Goal: Task Accomplishment & Management: Complete application form

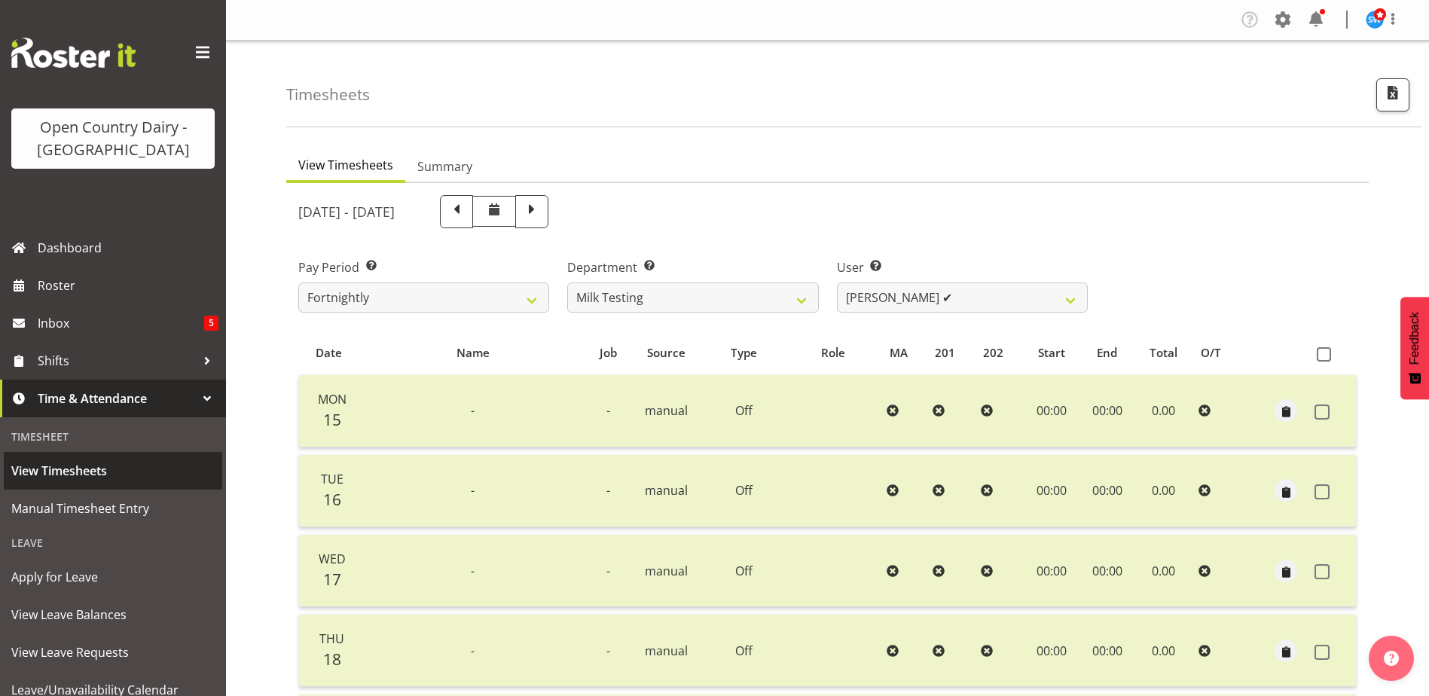
select select "733"
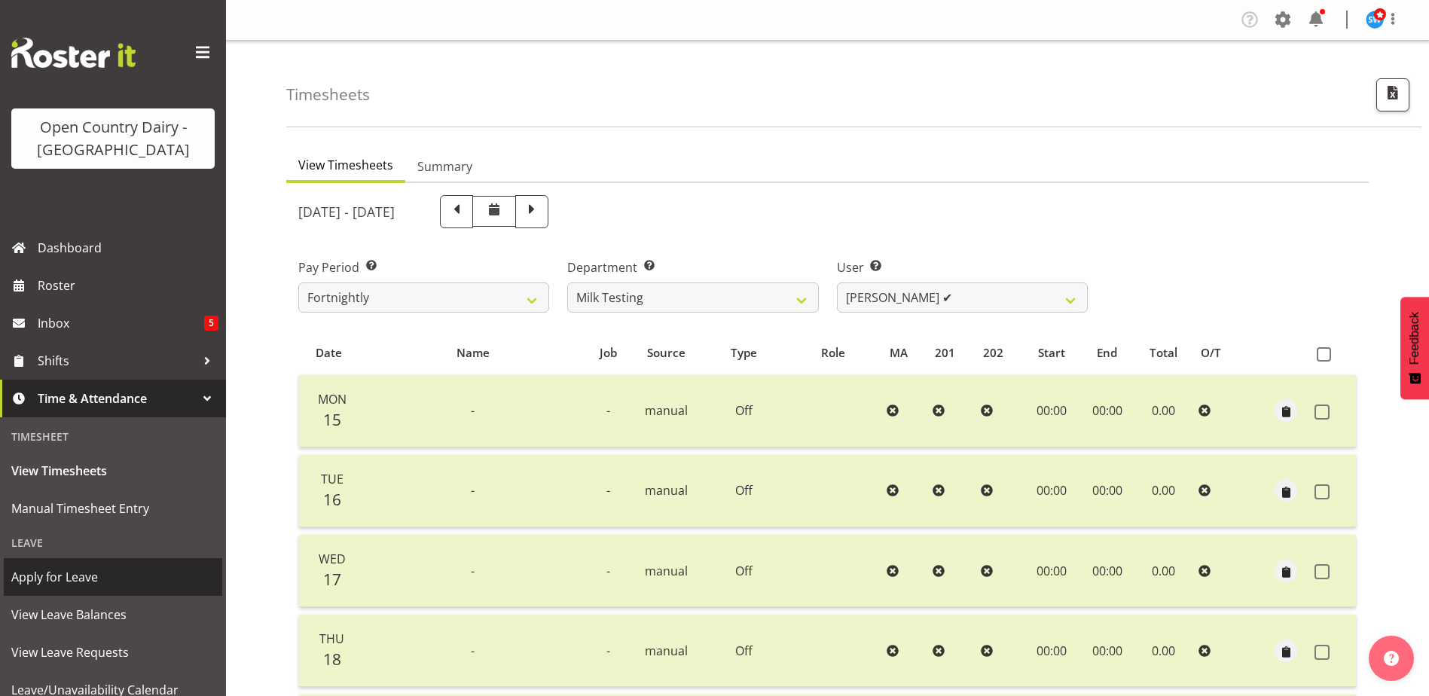
click at [52, 567] on span "Apply for Leave" at bounding box center [112, 577] width 203 height 23
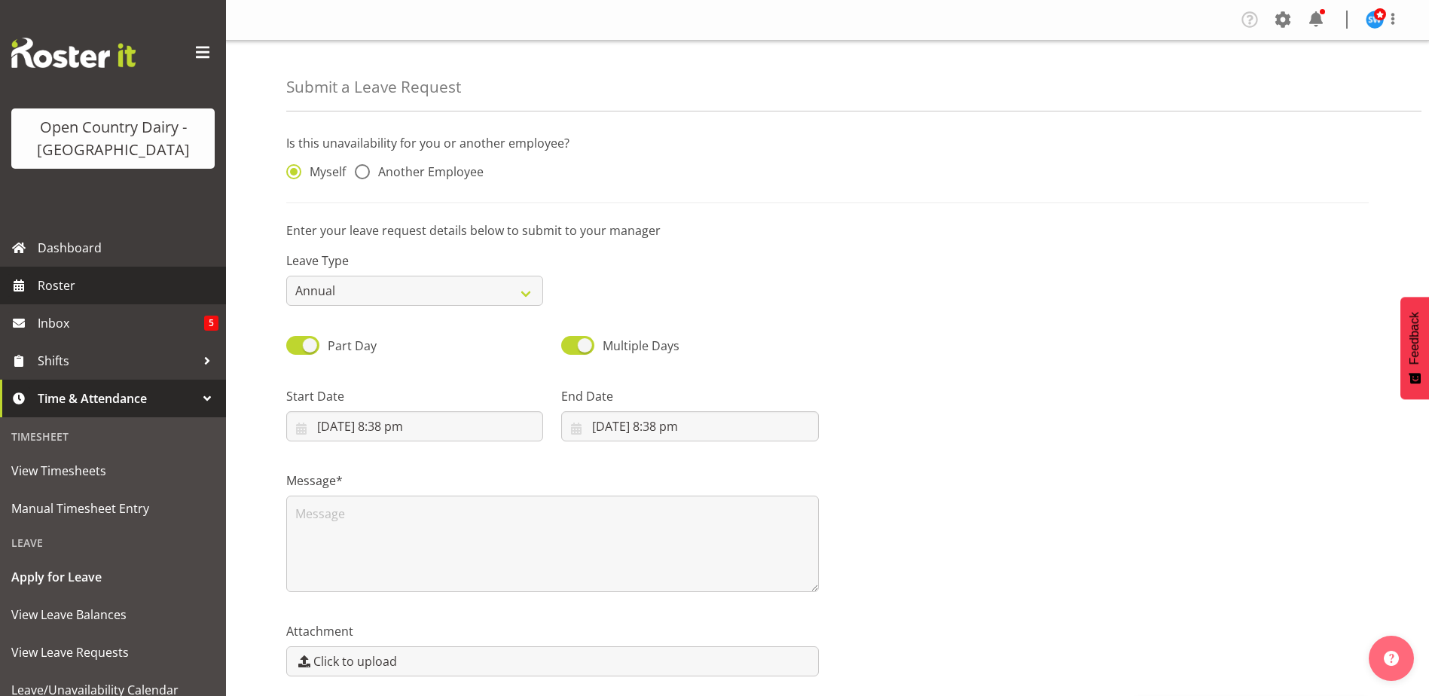
click at [50, 285] on span "Roster" at bounding box center [128, 285] width 181 height 23
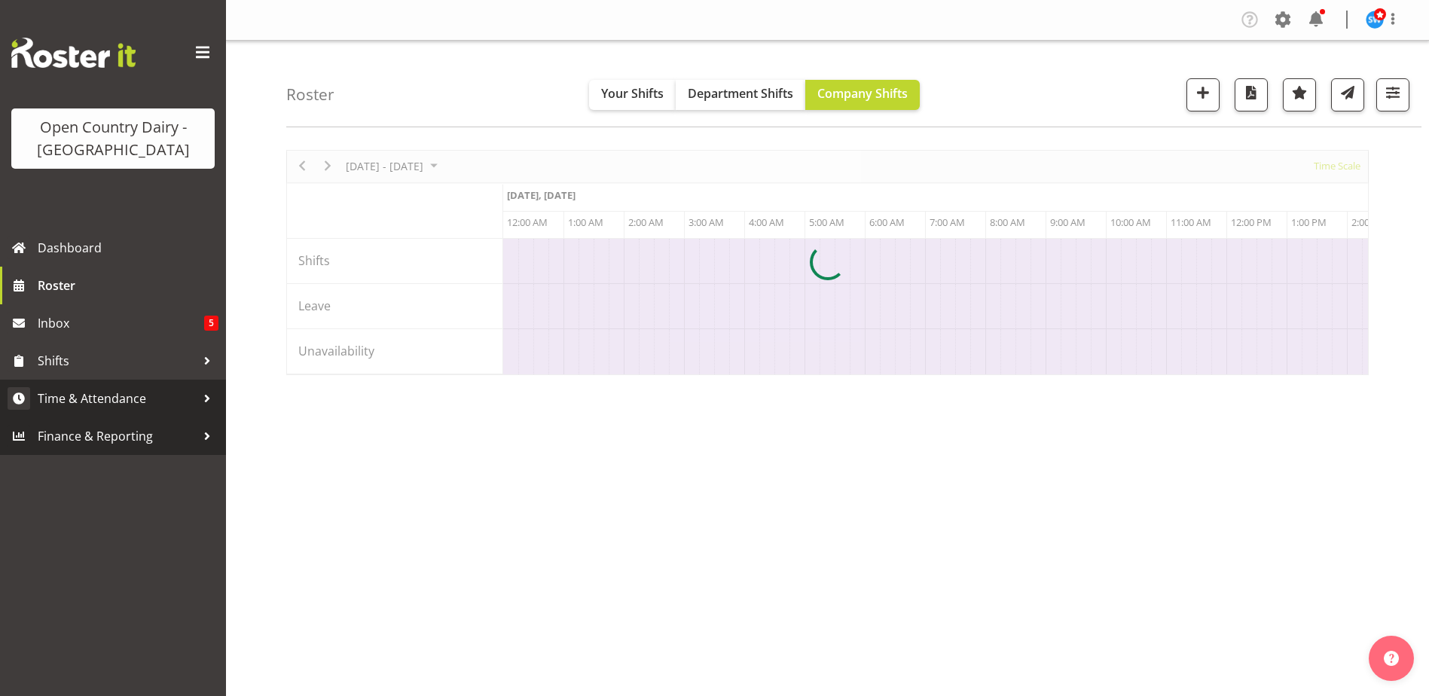
scroll to position [0, 2893]
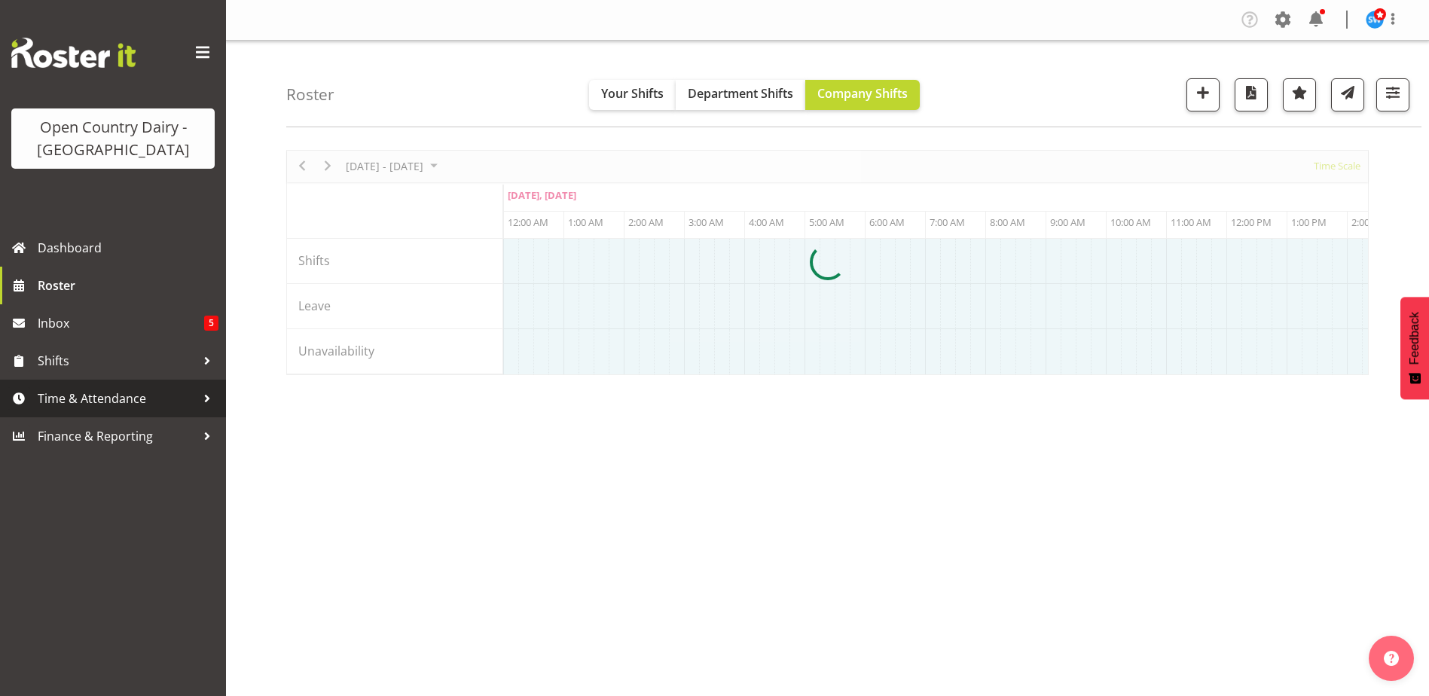
click at [80, 396] on span "Time & Attendance" at bounding box center [117, 398] width 158 height 23
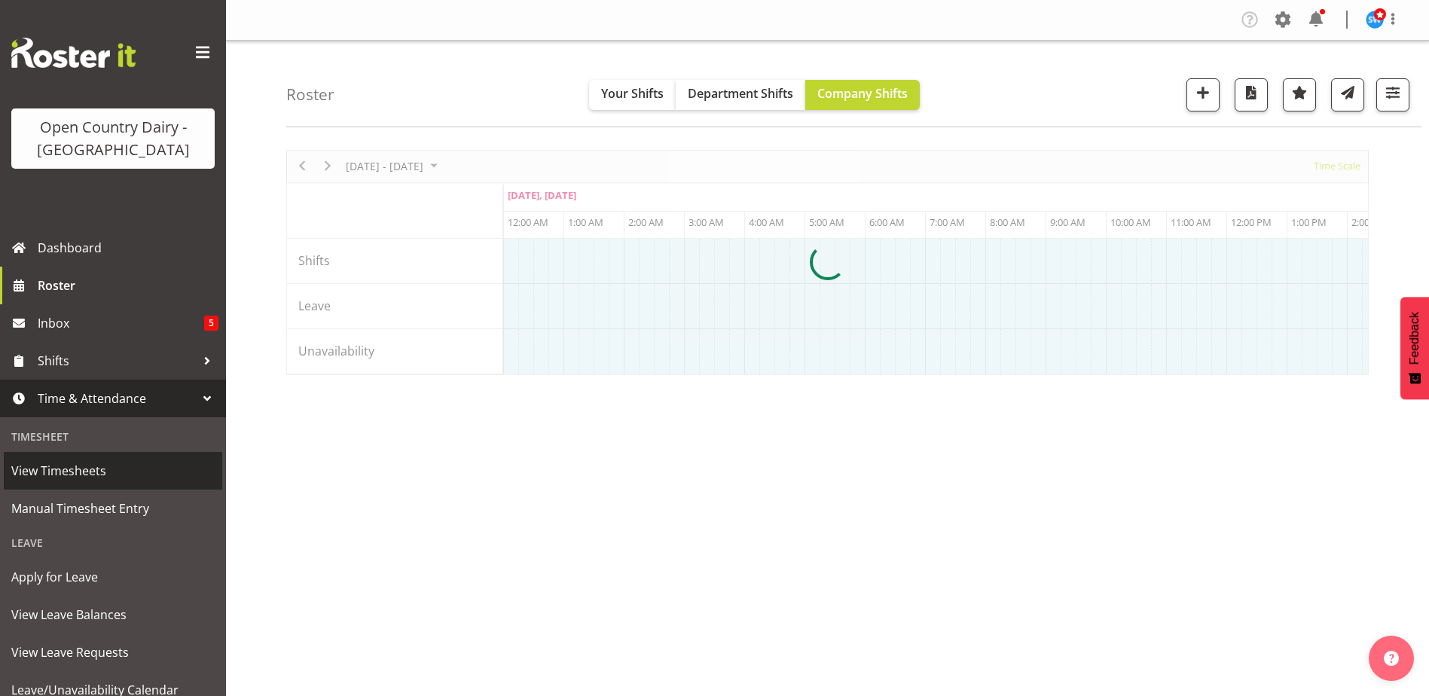
click at [63, 464] on span "View Timesheets" at bounding box center [112, 471] width 203 height 23
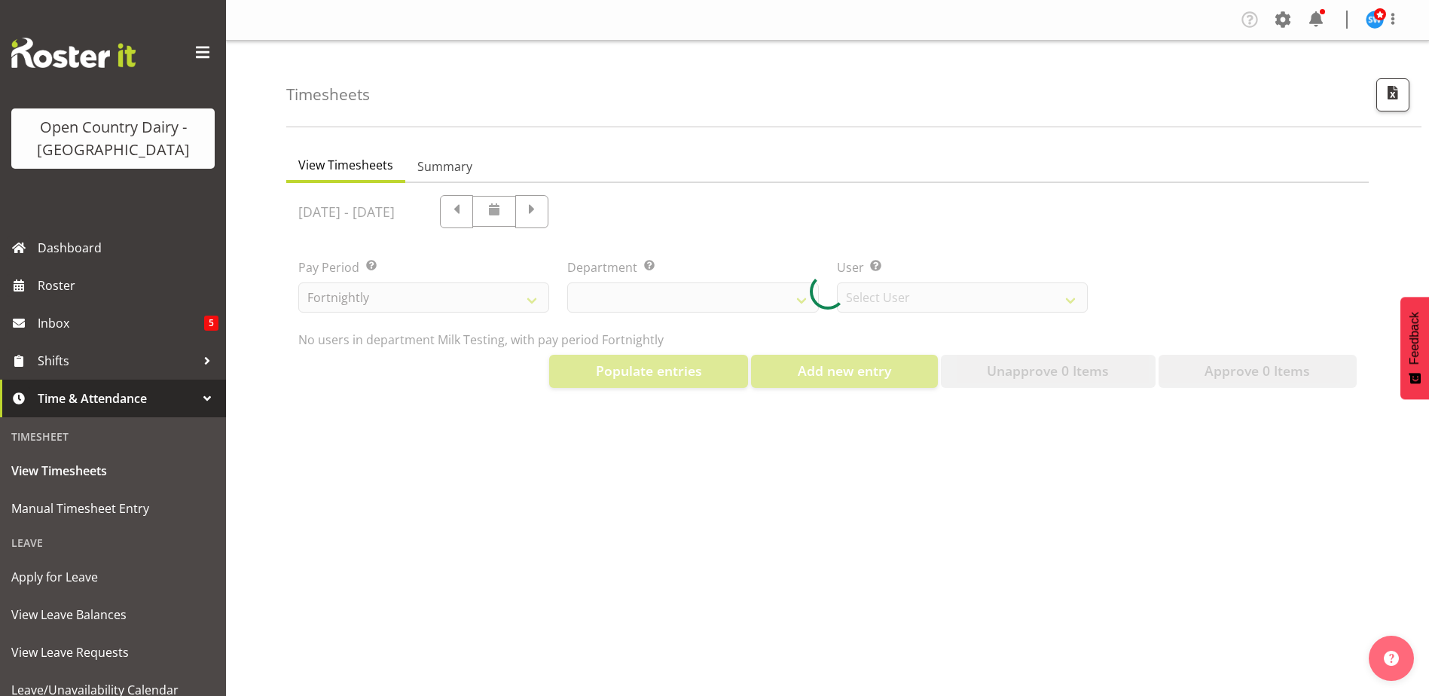
select select "733"
select select "7414"
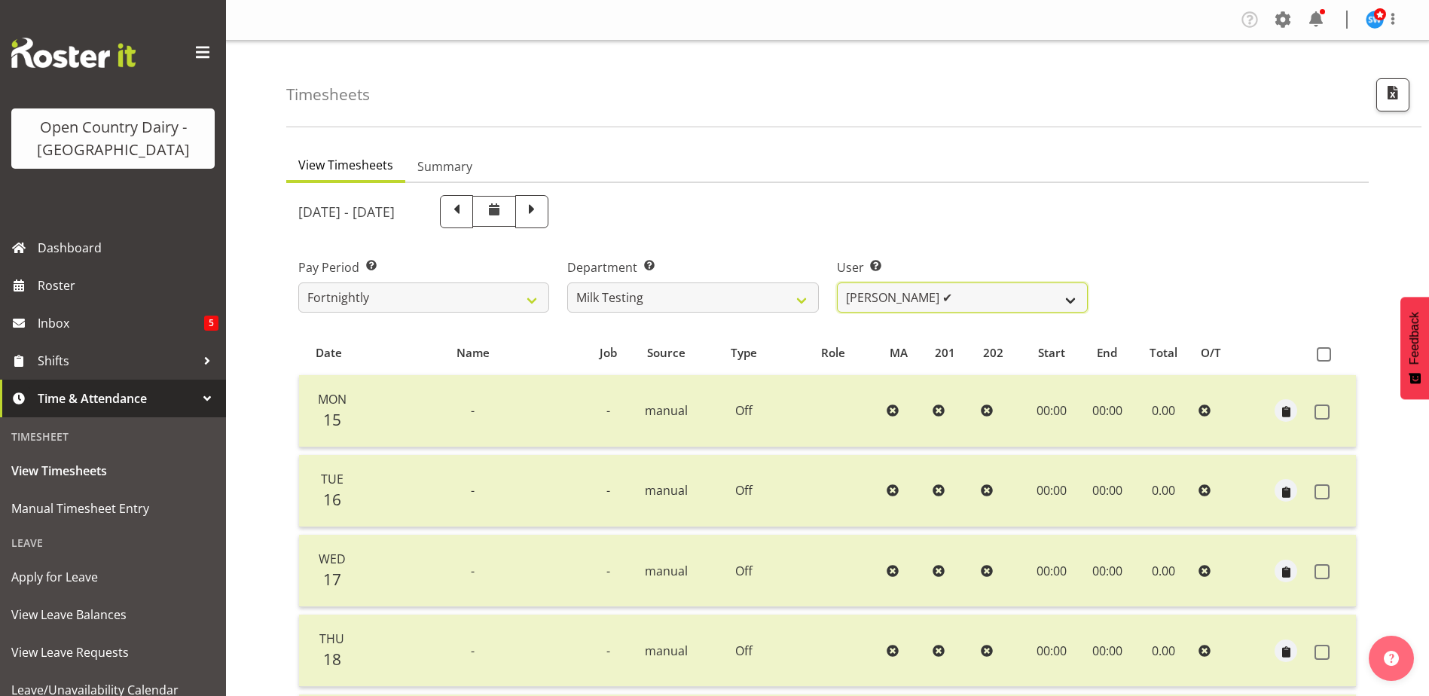
click at [1068, 301] on select "Diana Ridings ✔ George Smith ✔ Helaina Walker ✔ Kim Madden ✔ Michael Brechelt ✔…" at bounding box center [962, 298] width 251 height 30
click at [797, 300] on select "701 702 703 704 705 706 707 708 709 710 711 712 713 714 715 716 717 718 719 720" at bounding box center [692, 298] width 251 height 30
select select "802"
click at [567, 283] on select "701 702 703 704 705 706 707 708 709 710 711 712 713 714 715 716 717 718 719 720" at bounding box center [692, 298] width 251 height 30
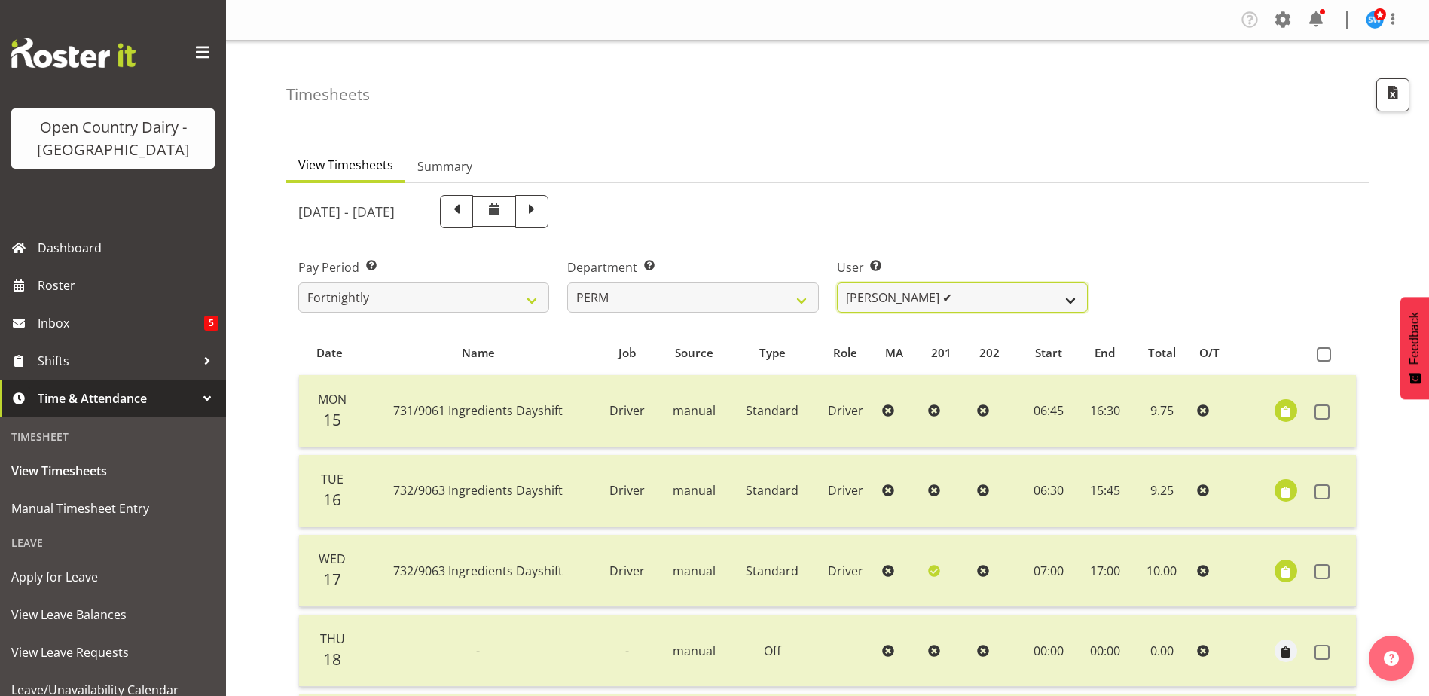
click at [1074, 301] on select "Abhilash Antony ✔ Amba Swann ✔ Chris Kneebone ✔ Jayden Vincent ✔ Paul Wilson ✔ …" at bounding box center [962, 298] width 251 height 30
select select "9944"
click at [837, 283] on select "Abhilash Antony ✔ Amba Swann ✔ Chris Kneebone ✔ Jayden Vincent ✔ Paul Wilson ✔ …" at bounding box center [962, 298] width 251 height 30
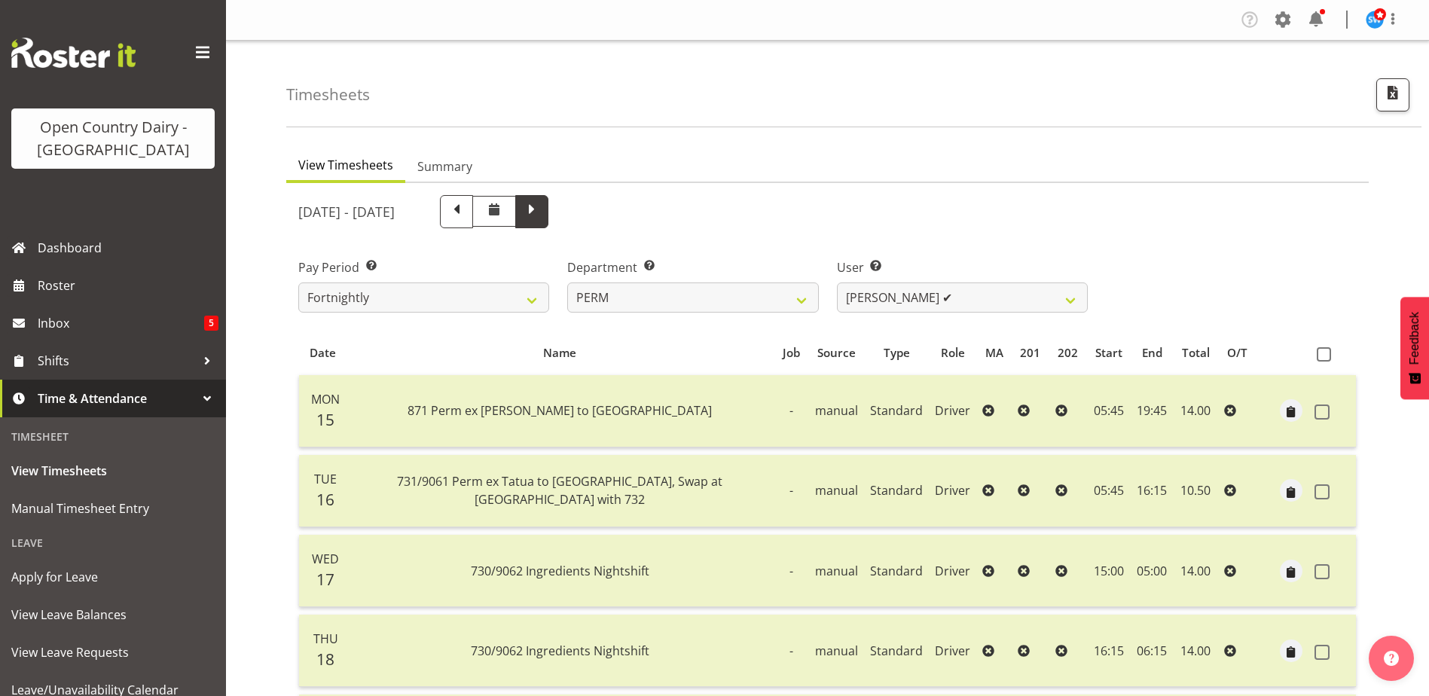
click at [542, 210] on span at bounding box center [532, 210] width 20 height 20
select select
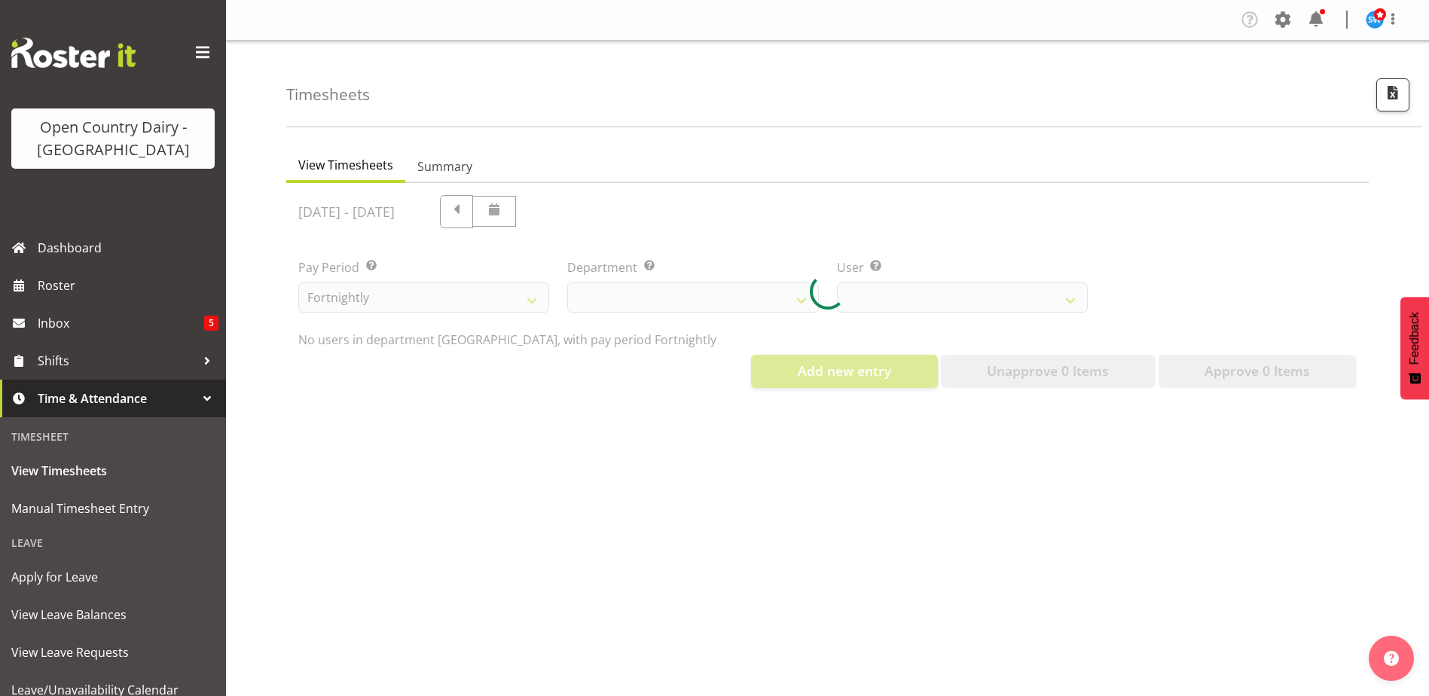
select select "802"
select select "9944"
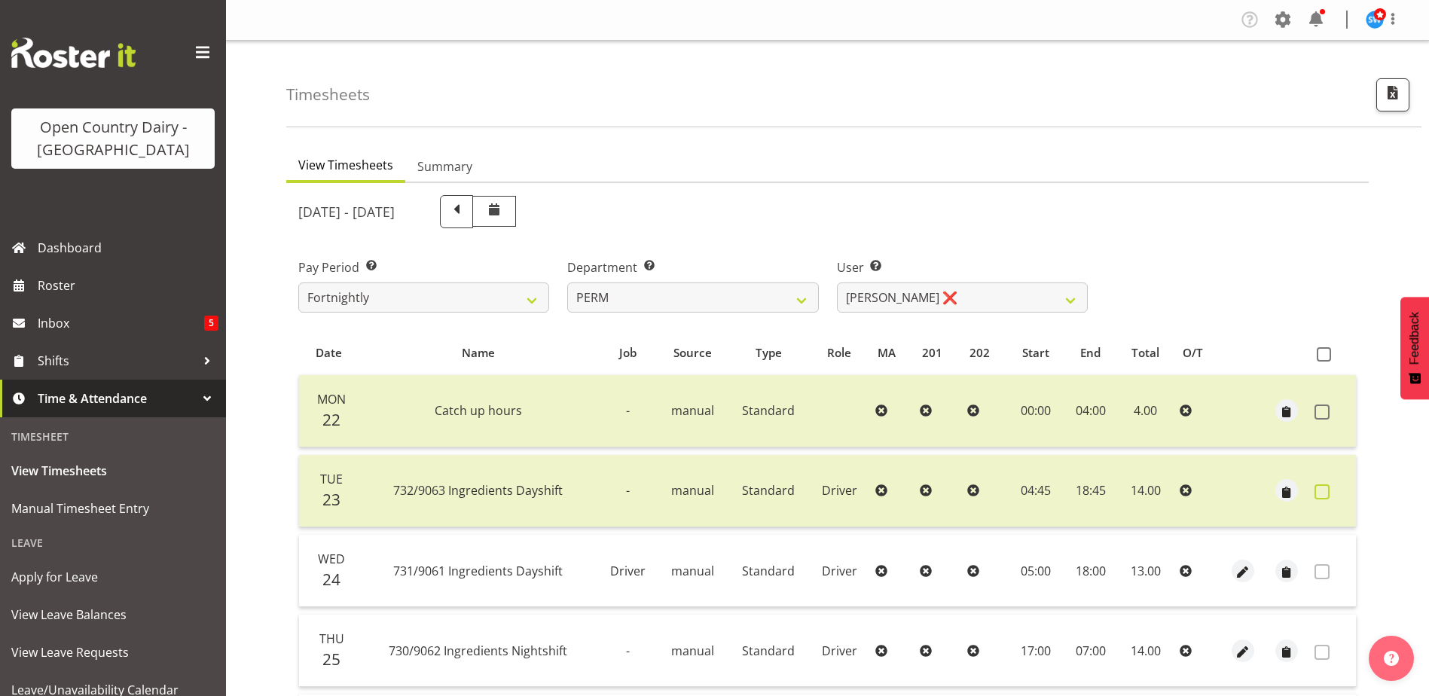
click at [1319, 494] on span at bounding box center [1322, 491] width 15 height 15
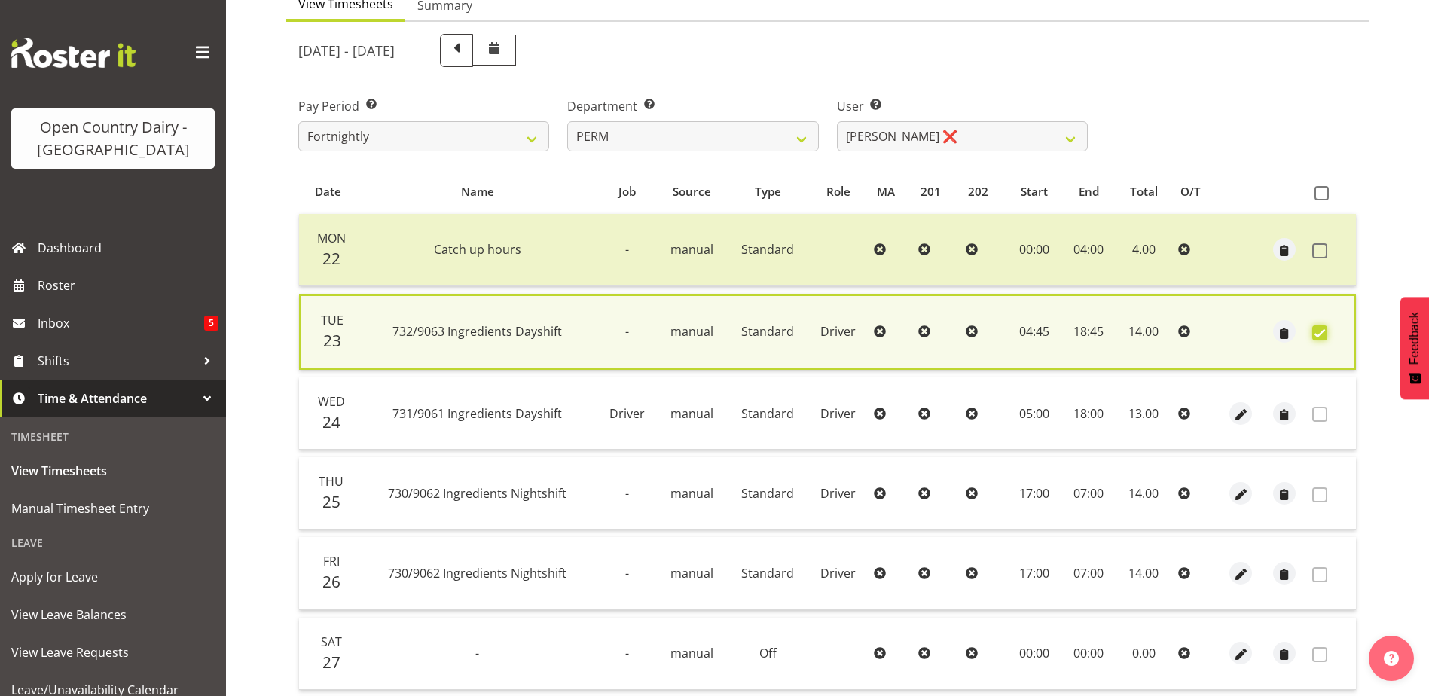
scroll to position [356, 0]
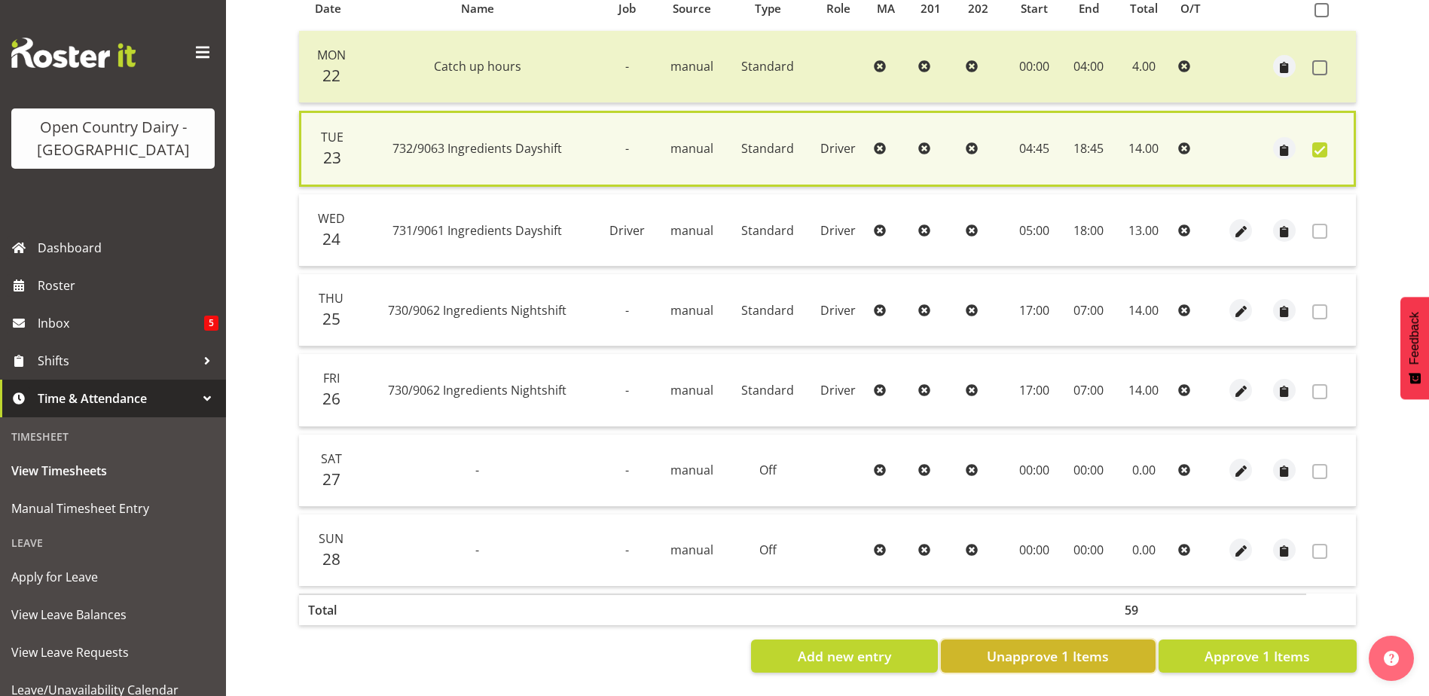
click at [1074, 646] on span "Unapprove 1 Items" at bounding box center [1048, 656] width 122 height 20
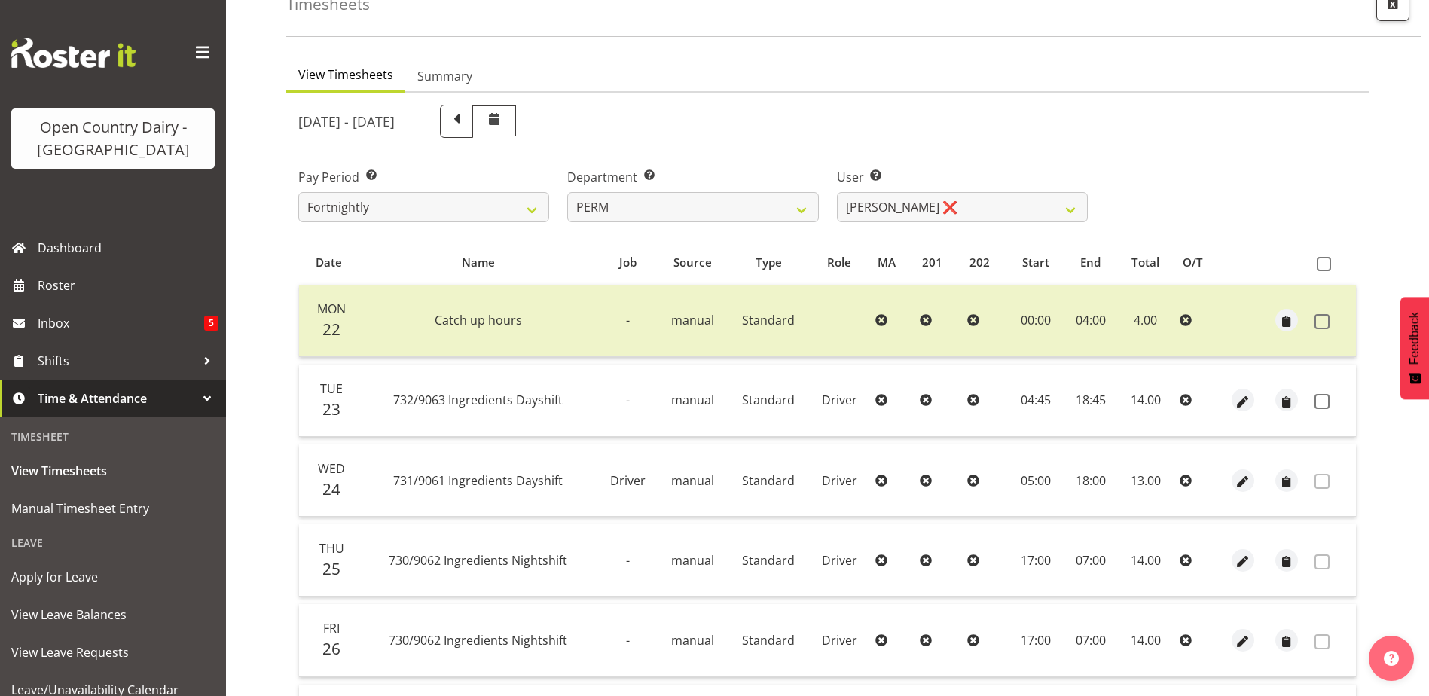
scroll to position [151, 0]
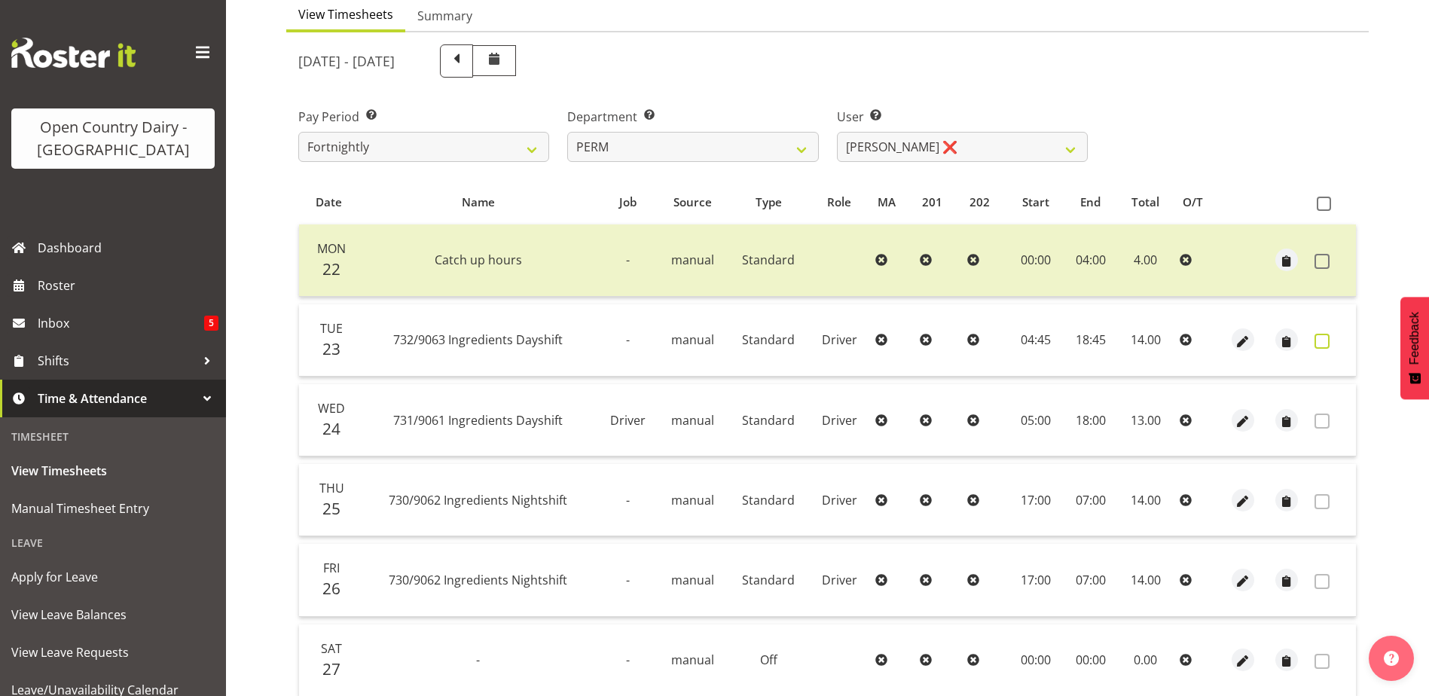
click at [1327, 346] on span at bounding box center [1322, 341] width 15 height 15
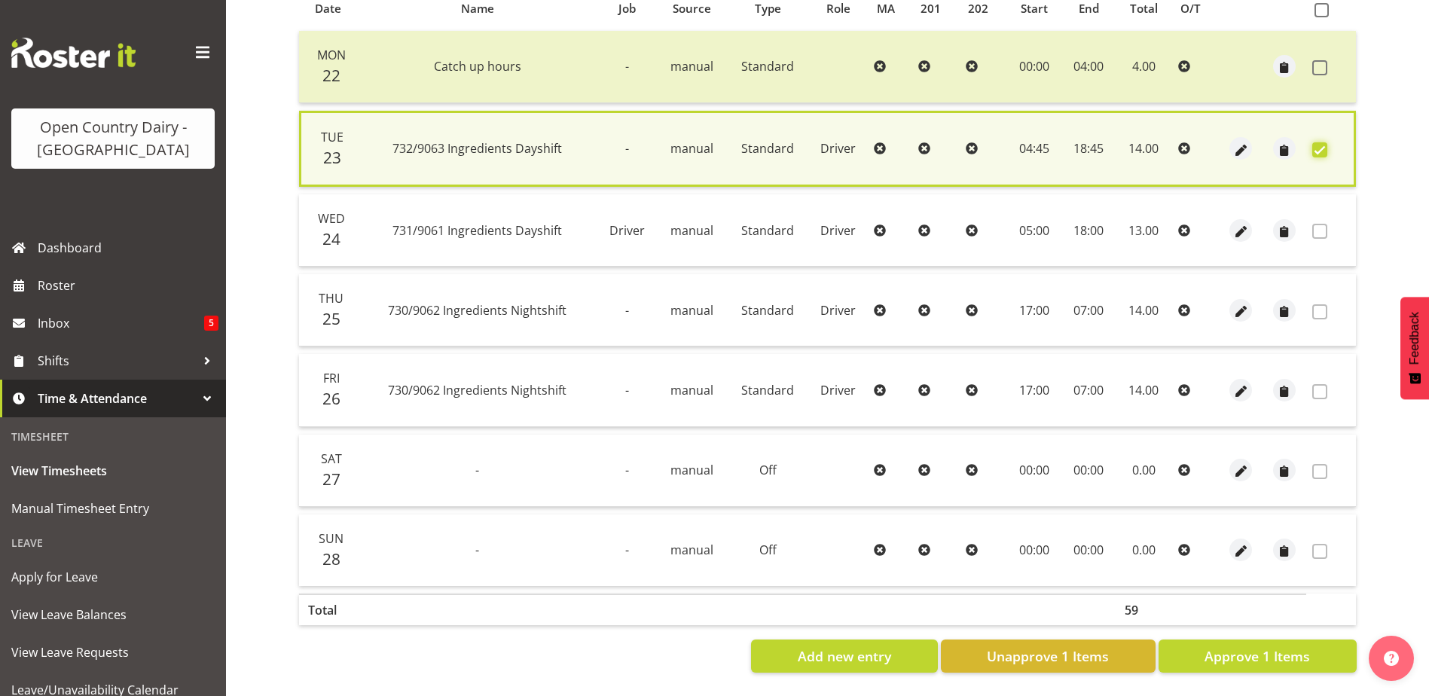
scroll to position [356, 0]
click at [1261, 646] on span "Approve 1 Items" at bounding box center [1257, 656] width 105 height 20
checkbox input "false"
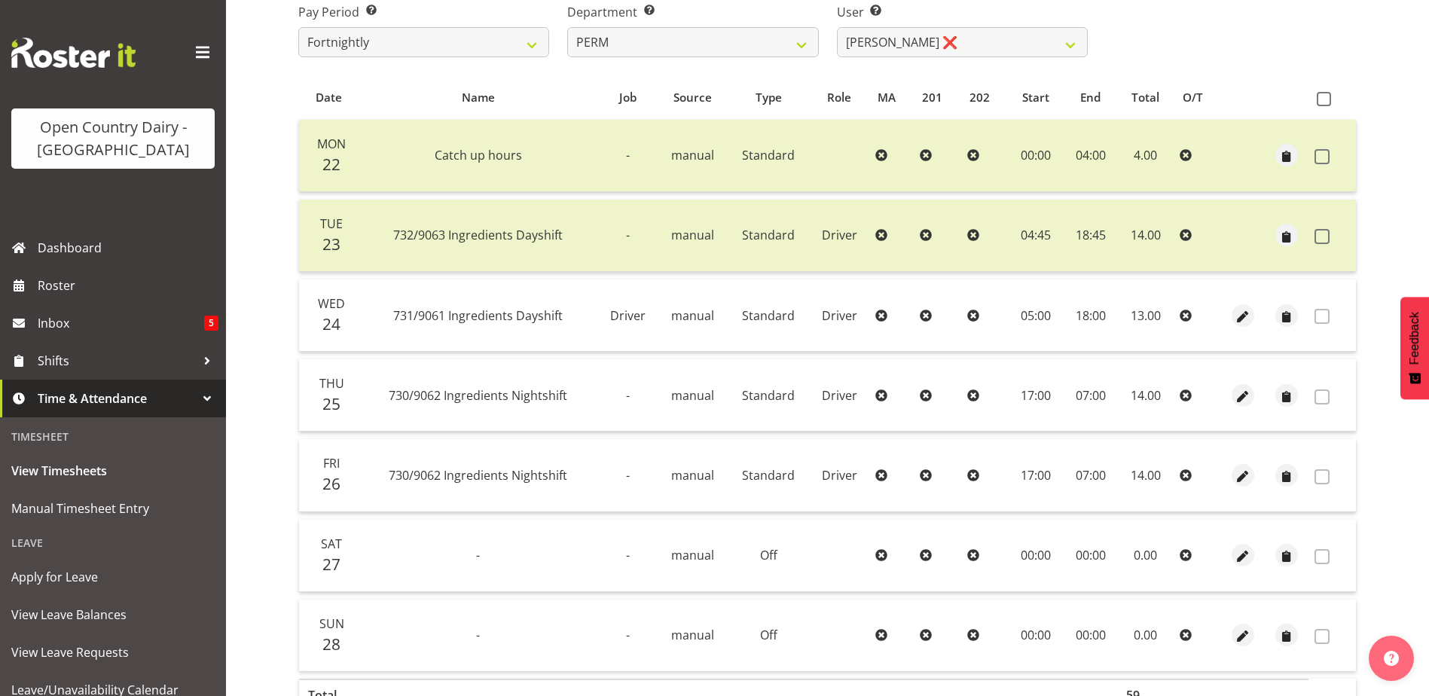
scroll to position [50, 0]
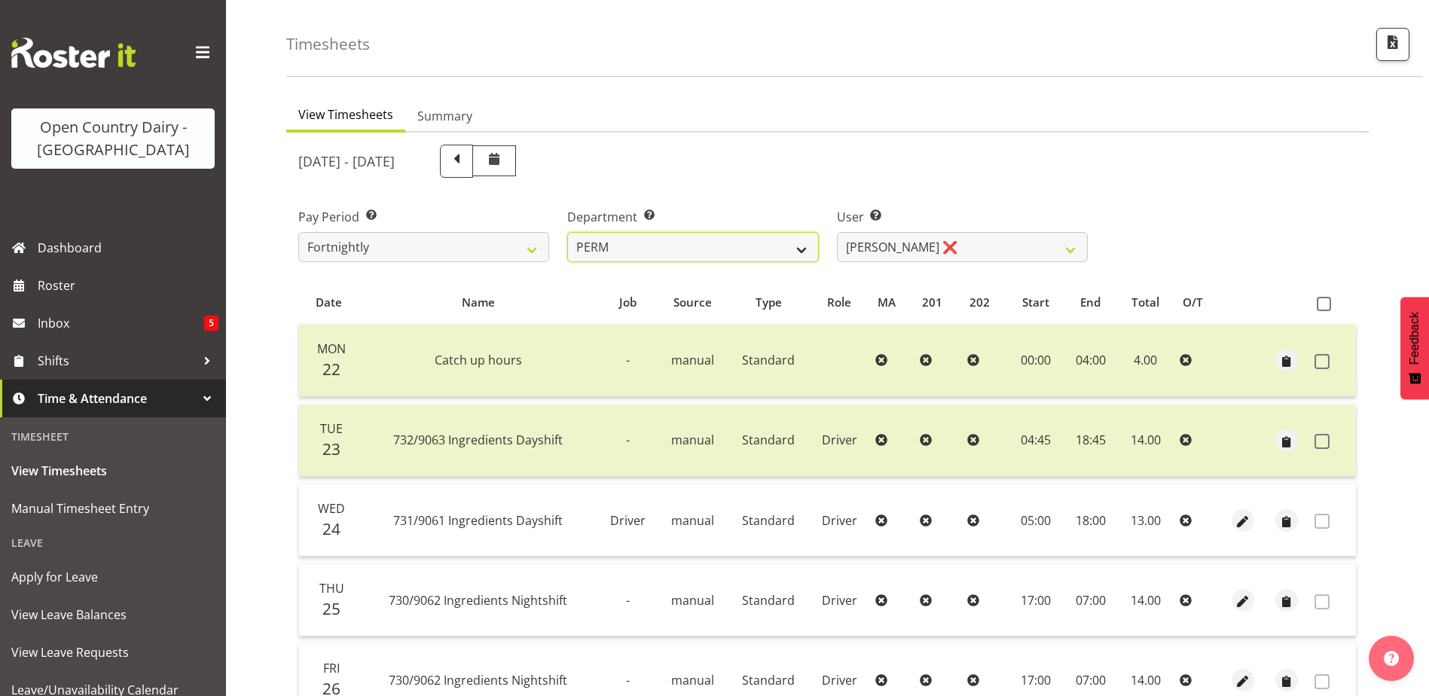
click at [805, 249] on select "701 702 703 704 705 706 707 708 709 710 711 712 713 714 715 716 717 718 719 720" at bounding box center [692, 247] width 251 height 30
click at [567, 232] on select "701 702 703 704 705 706 707 708 709 710 711 712 713 714 715 716 717 718 719 720" at bounding box center [692, 247] width 251 height 30
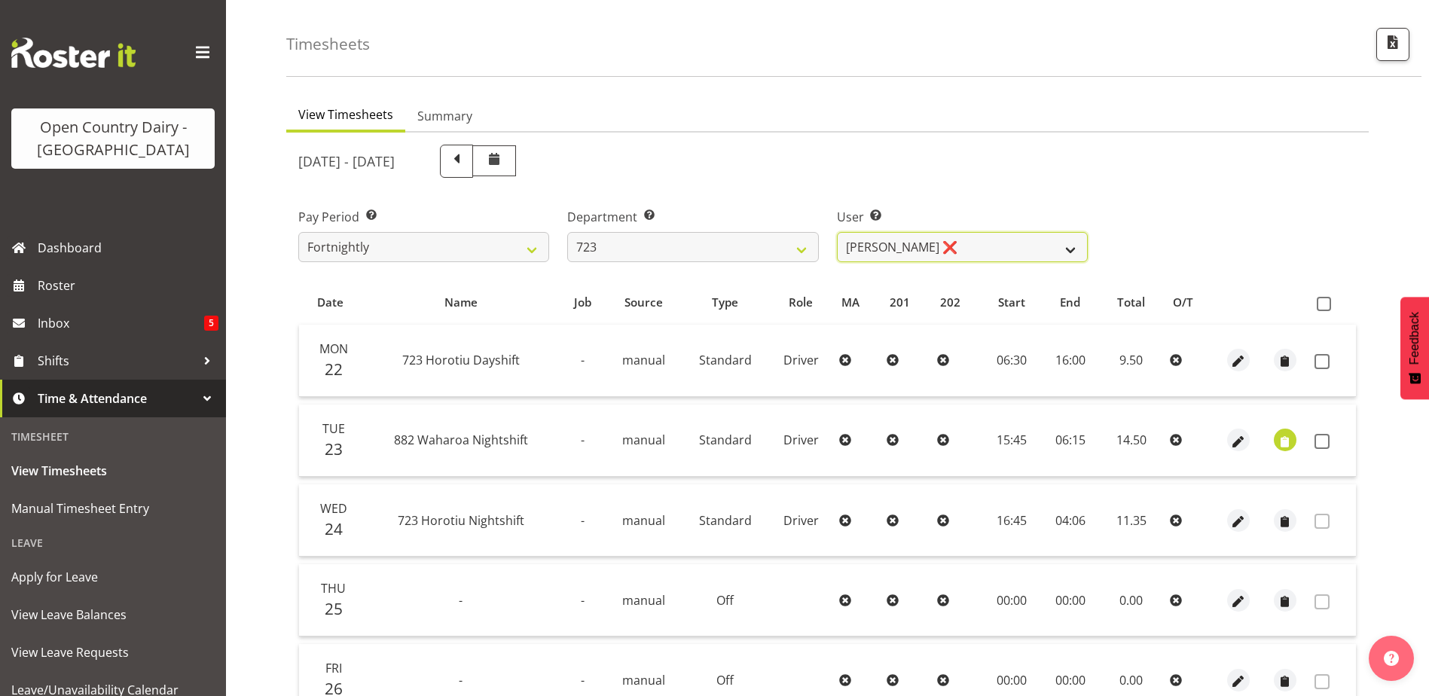
click at [1068, 248] on select "Daljeet Rai ❌ Manjinder Singh ❌ Prabhjot Singh ❌ Varninder Singh ❌" at bounding box center [962, 247] width 251 height 30
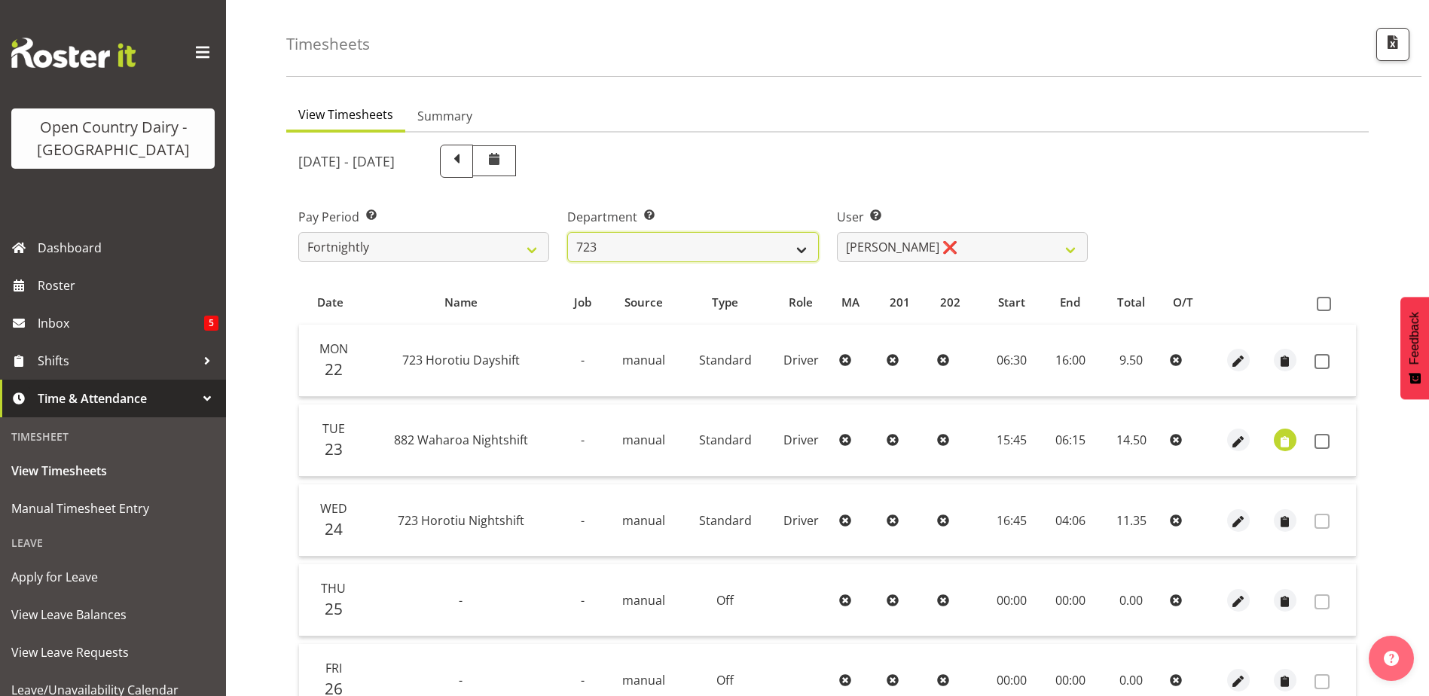
click at [799, 248] on select "701 702 703 704 705 706 707 708 709 710 711 712 713 714 715 716 717 718 719 720" at bounding box center [692, 247] width 251 height 30
select select "874"
click at [567, 232] on select "701 702 703 704 705 706 707 708 709 710 711 712 713 714 715 716 717 718 719 720" at bounding box center [692, 247] width 251 height 30
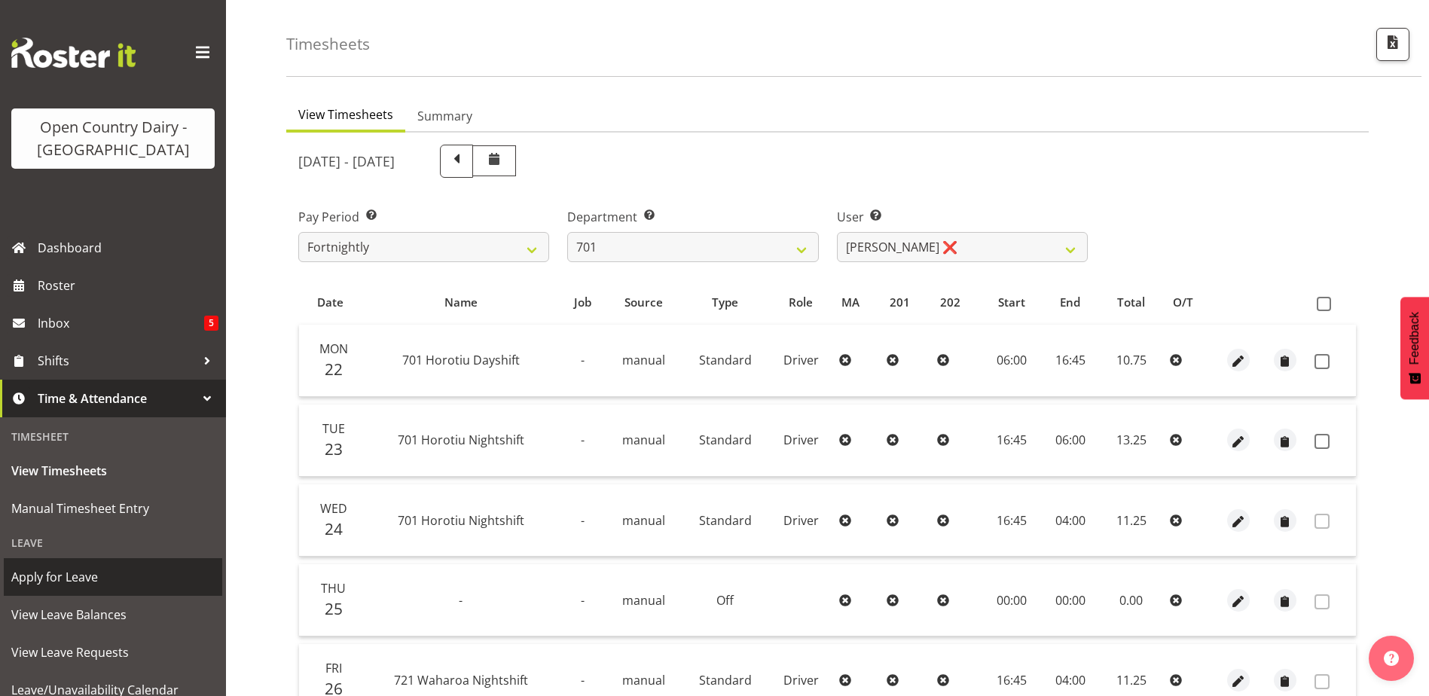
click at [69, 570] on span "Apply for Leave" at bounding box center [112, 577] width 203 height 23
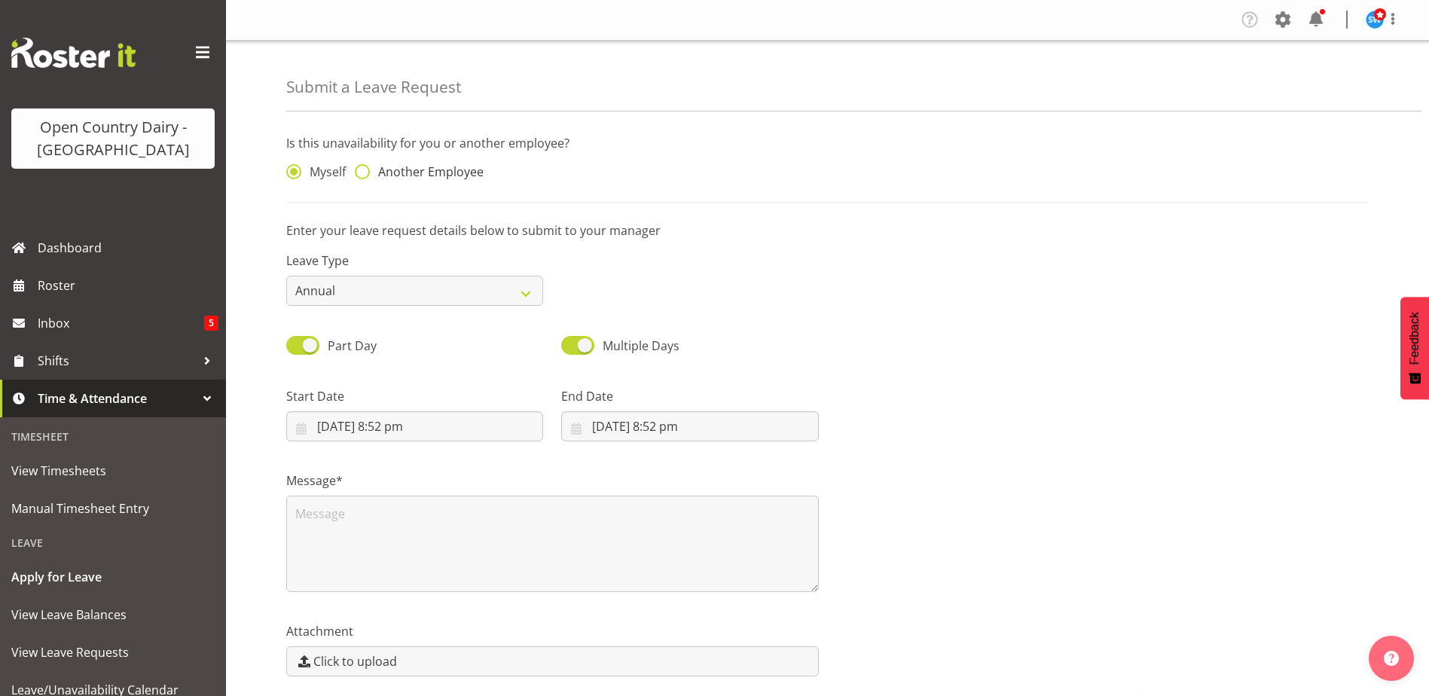
click at [359, 171] on span at bounding box center [362, 171] width 15 height 15
click at [359, 171] on input "Another Employee" at bounding box center [360, 172] width 10 height 10
radio input "true"
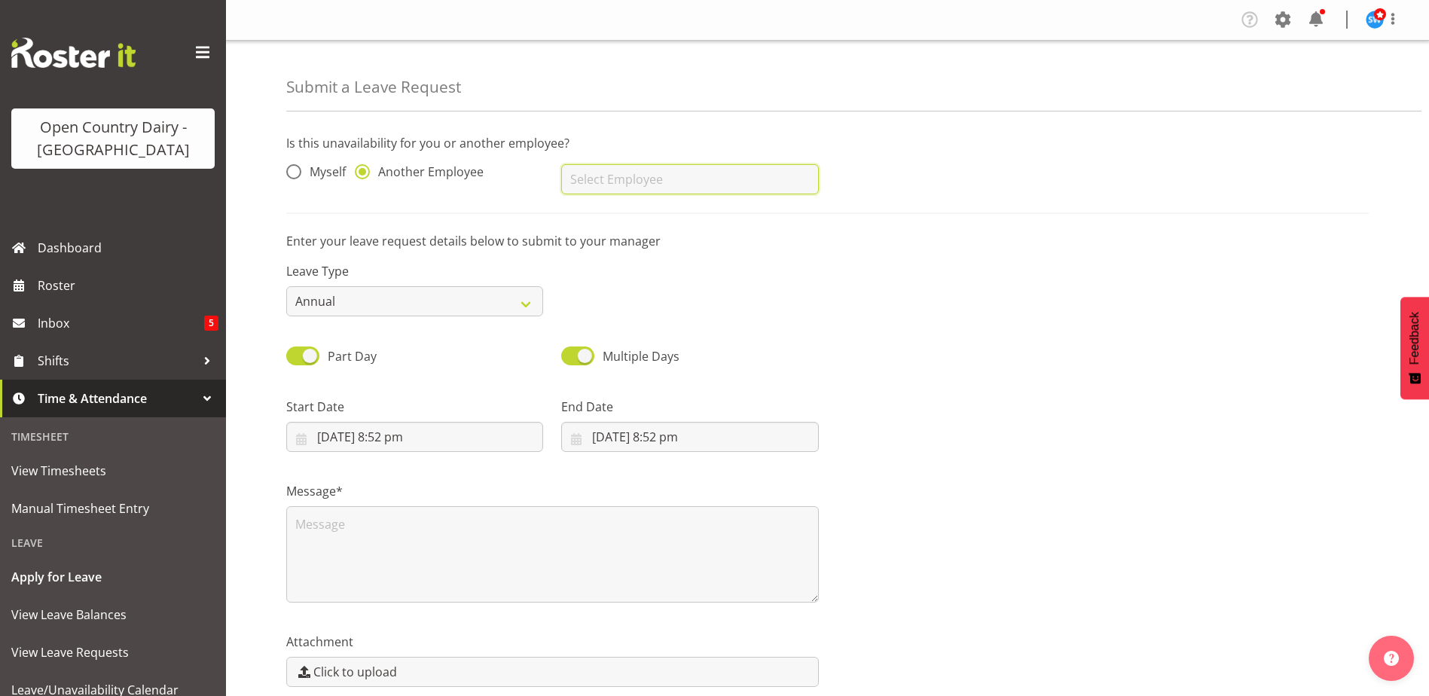
click at [626, 181] on input "text" at bounding box center [689, 179] width 257 height 30
type input "S"
click at [667, 214] on span "[PERSON_NAME]" at bounding box center [619, 217] width 93 height 17
type input "[PERSON_NAME]"
click at [533, 300] on select "Annual Sick Leave Without Pay Bereavement Domestic Violence Parental Jury Servi…" at bounding box center [414, 301] width 257 height 30
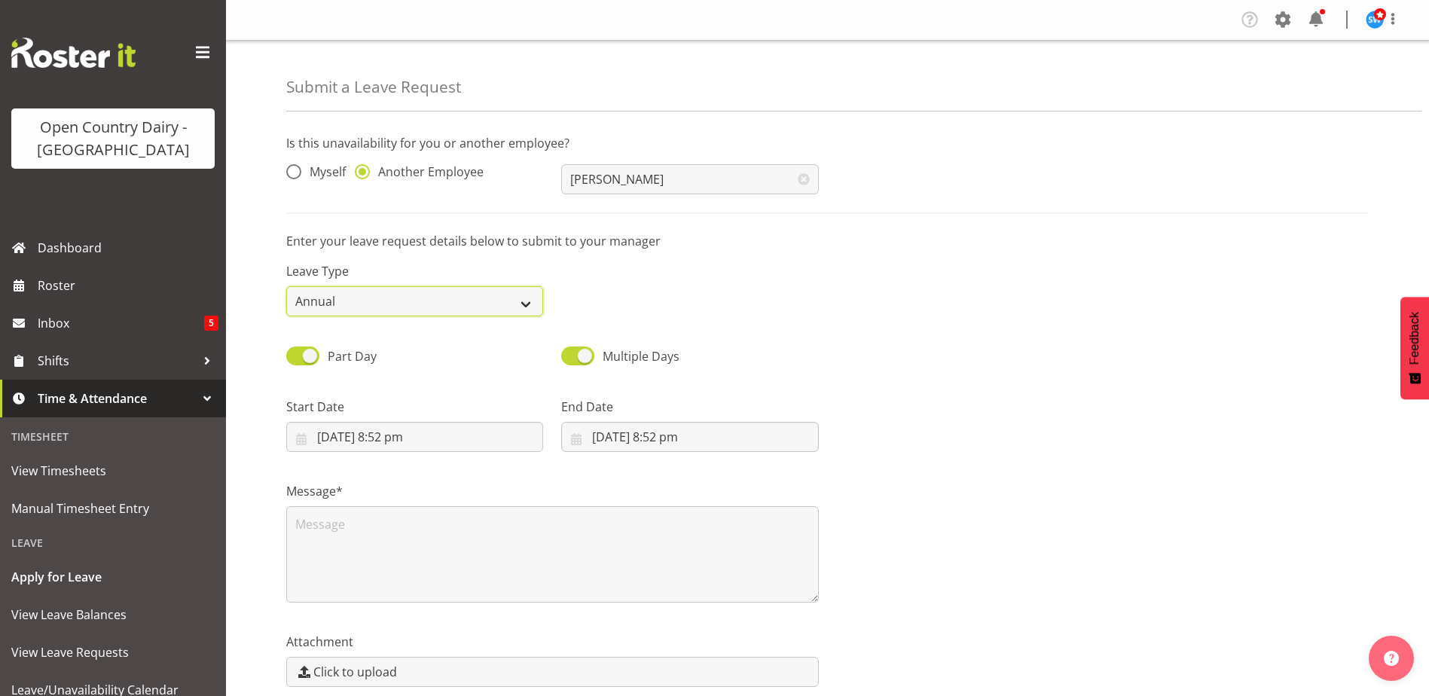
select select "Sick"
click at [286, 286] on select "Annual Sick Leave Without Pay Bereavement Domestic Violence Parental Jury Servi…" at bounding box center [414, 301] width 257 height 30
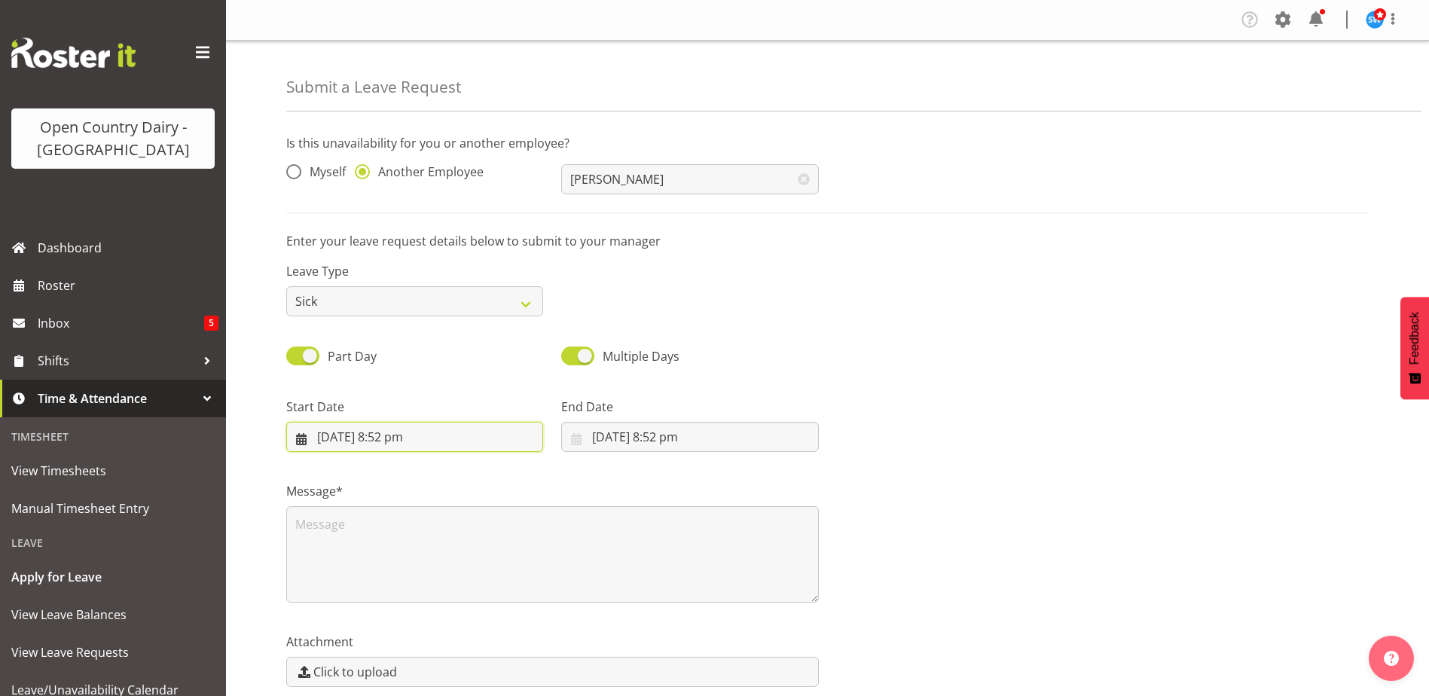
click at [371, 440] on input "24/09/2025, 8:52 pm" at bounding box center [414, 437] width 257 height 30
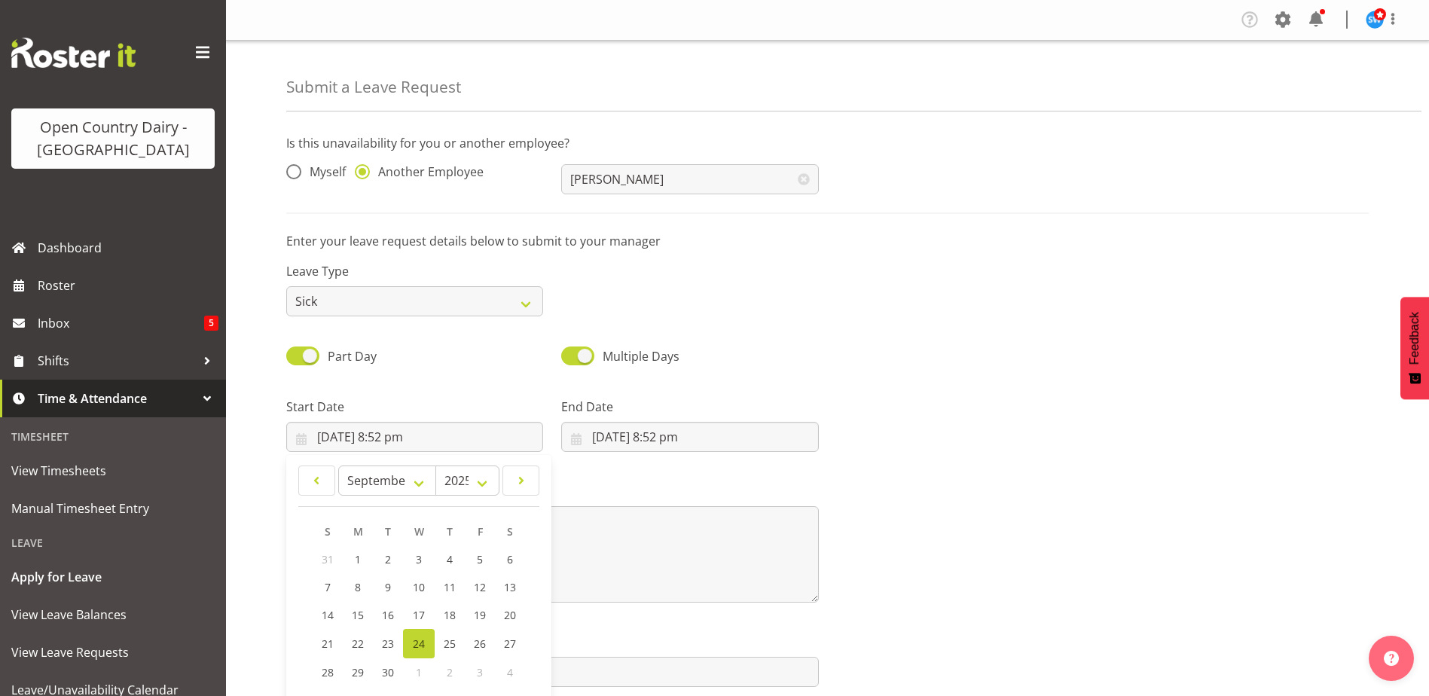
click at [1022, 374] on div "Part Day Multiple Days" at bounding box center [827, 350] width 1101 height 51
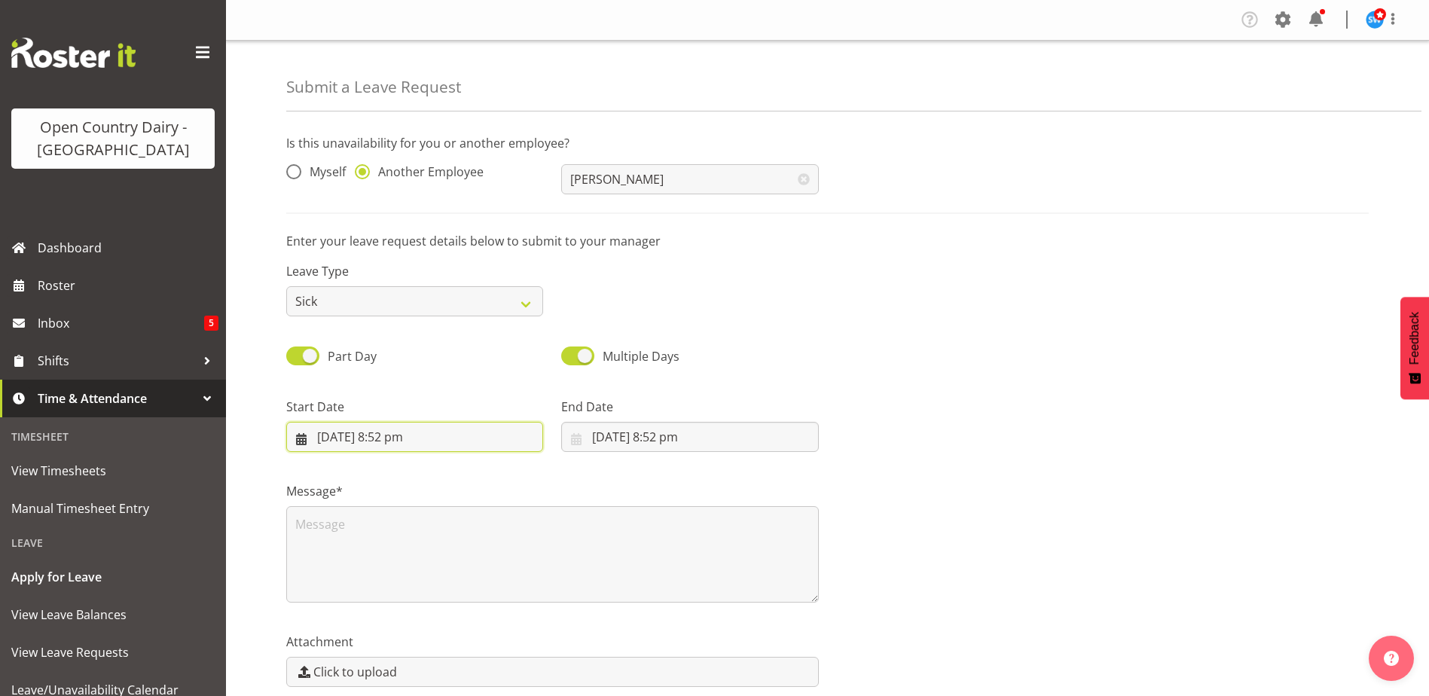
click at [374, 439] on input "24/09/2025, 8:52 pm" at bounding box center [414, 437] width 257 height 30
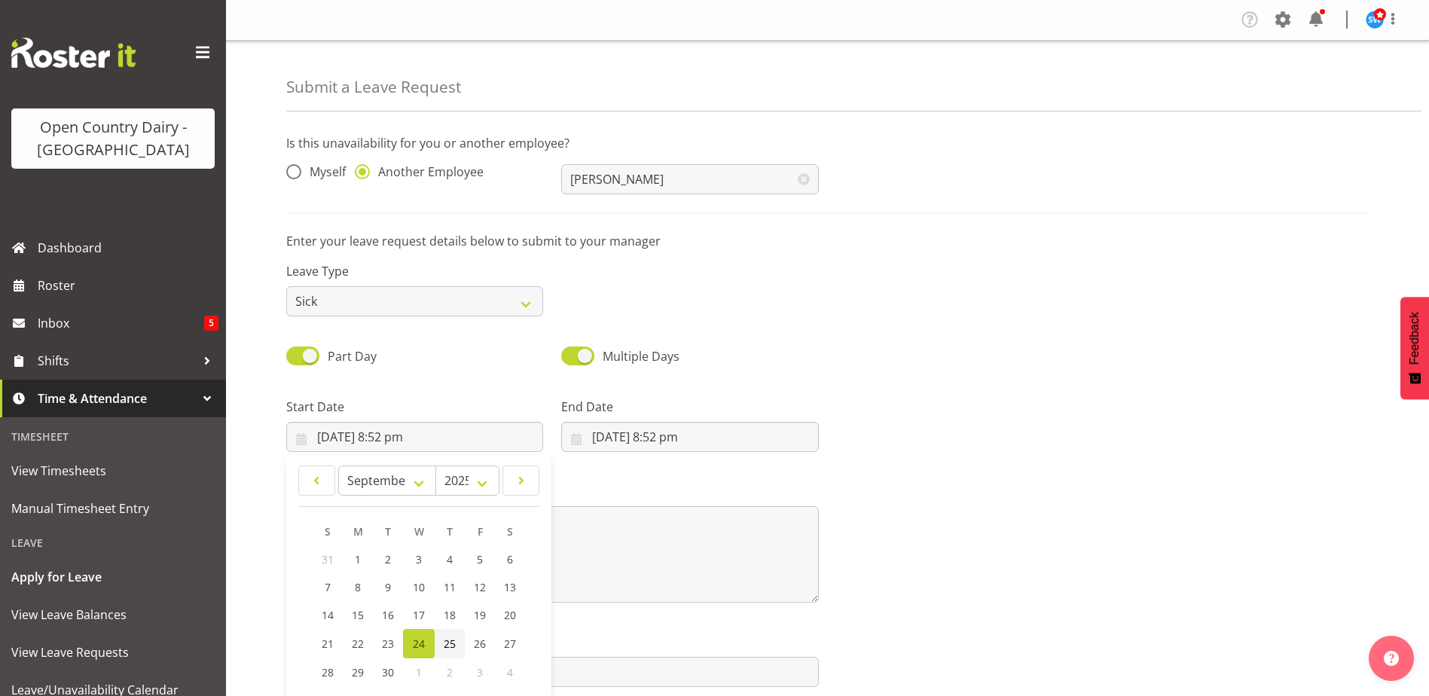
click at [457, 644] on link "25" at bounding box center [450, 643] width 30 height 29
type input "25/09/2025, 8:52 pm"
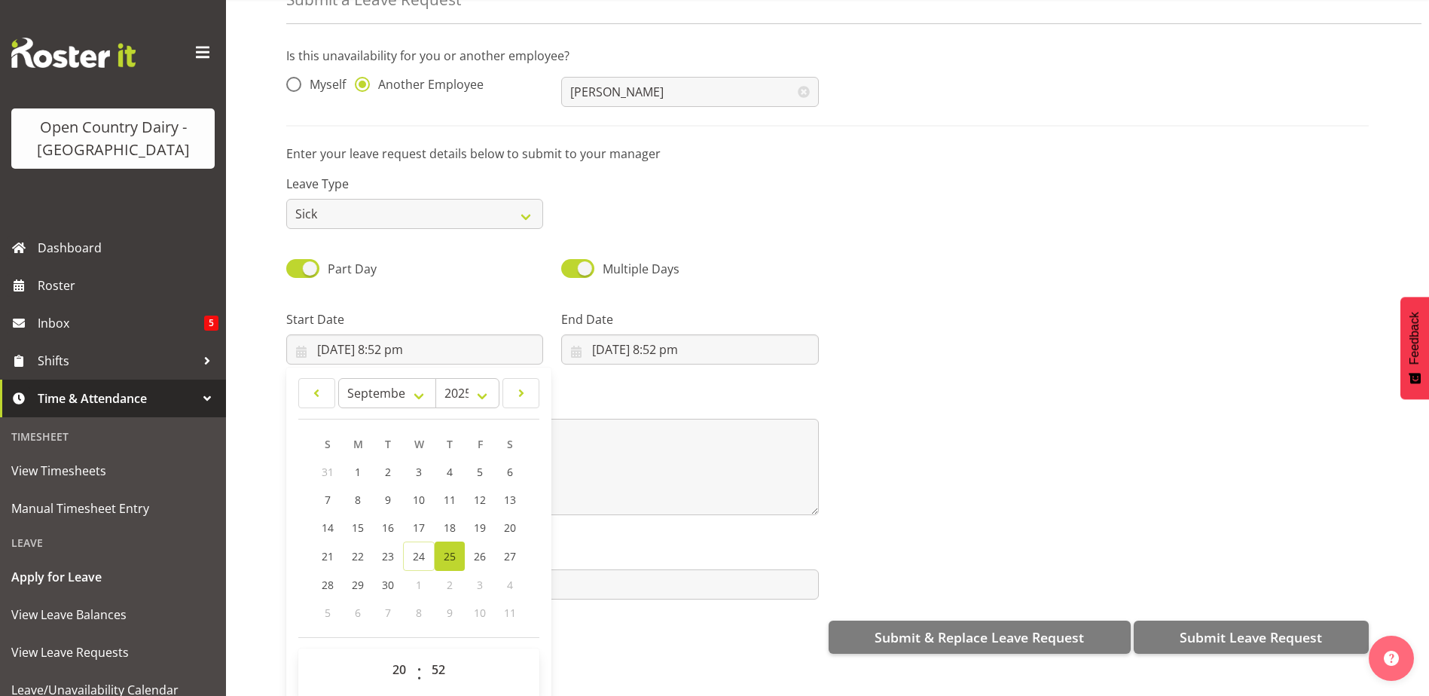
scroll to position [68, 0]
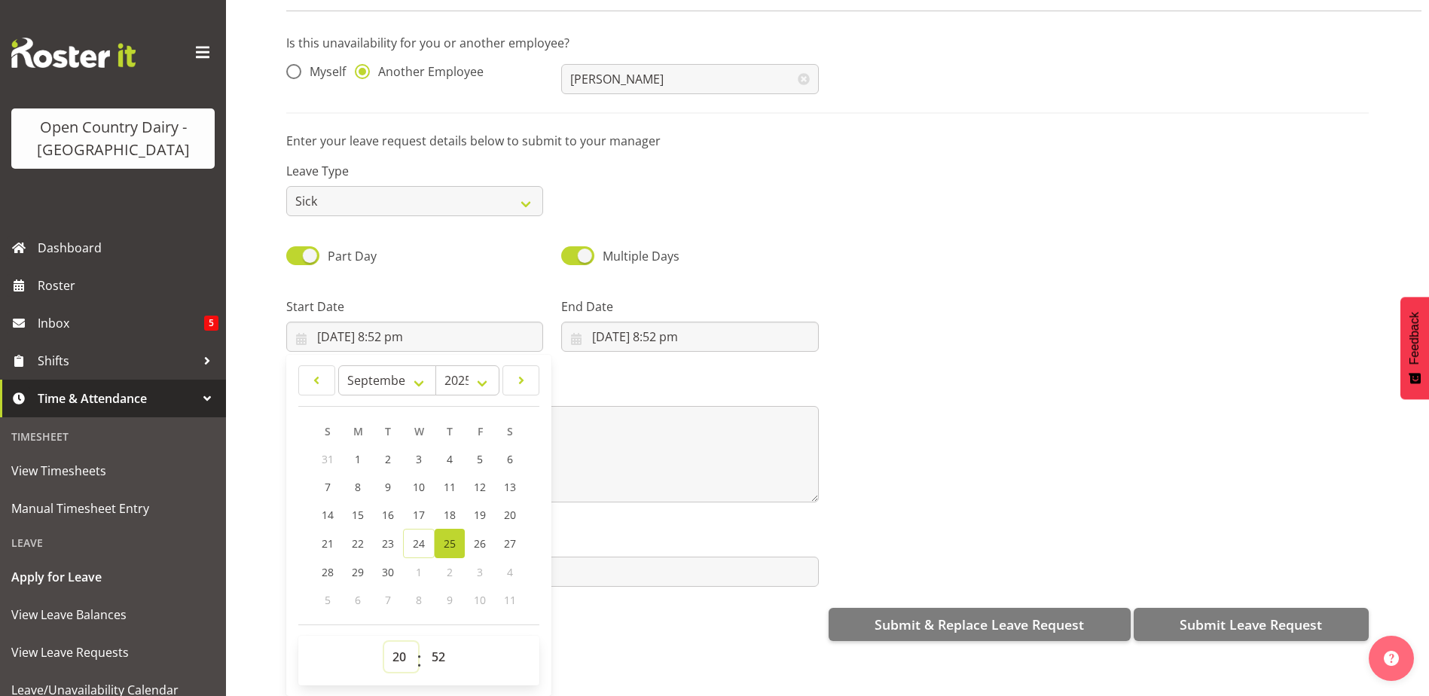
click at [404, 648] on select "00 01 02 03 04 05 06 07 08 09 10 11 12 13 14 15 16 17 18 19 20 21 22 23" at bounding box center [401, 657] width 34 height 30
select select "6"
click at [384, 642] on select "00 01 02 03 04 05 06 07 08 09 10 11 12 13 14 15 16 17 18 19 20 21 22 23" at bounding box center [401, 657] width 34 height 30
type input "25/09/2025, 6:52 am"
click at [441, 648] on select "00 01 02 03 04 05 06 07 08 09 10 11 12 13 14 15 16 17 18 19 20 21 22 23 24 25 2…" at bounding box center [440, 657] width 34 height 30
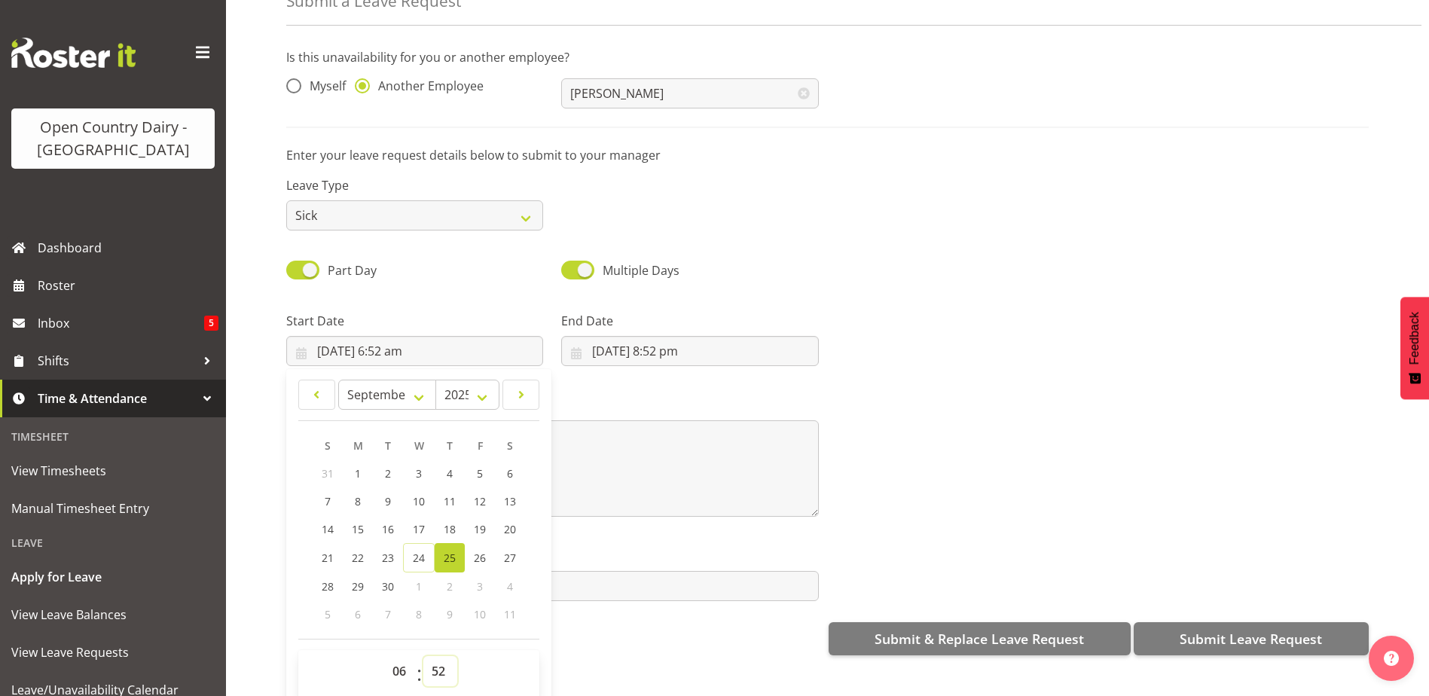
scroll to position [44, 0]
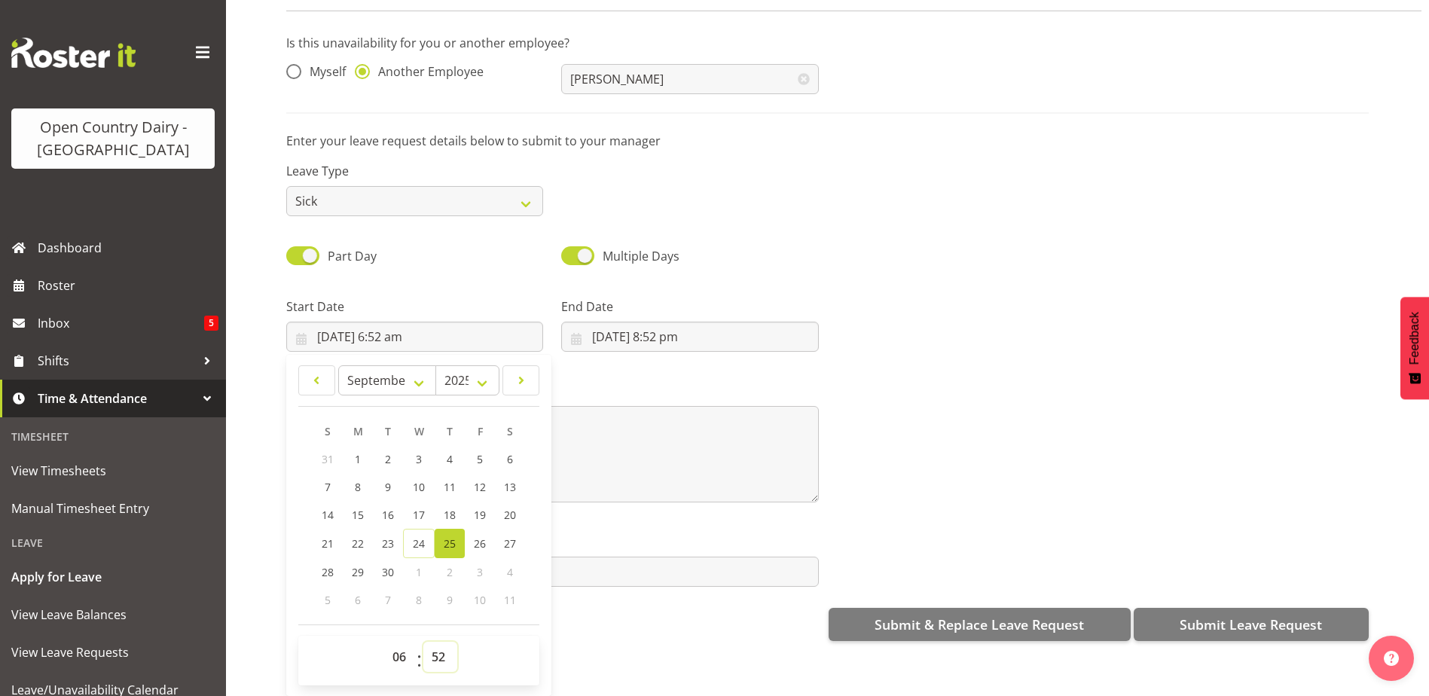
click at [438, 646] on select "00 01 02 03 04 05 06 07 08 09 10 11 12 13 14 15 16 17 18 19 20 21 22 23 24 25 2…" at bounding box center [440, 657] width 34 height 30
select select "30"
click at [423, 642] on select "00 01 02 03 04 05 06 07 08 09 10 11 12 13 14 15 16 17 18 19 20 21 22 23 24 25 2…" at bounding box center [440, 657] width 34 height 30
type input "25/09/2025, 6:30 am"
click at [631, 327] on input "24/09/2025, 8:52 pm" at bounding box center [689, 337] width 257 height 30
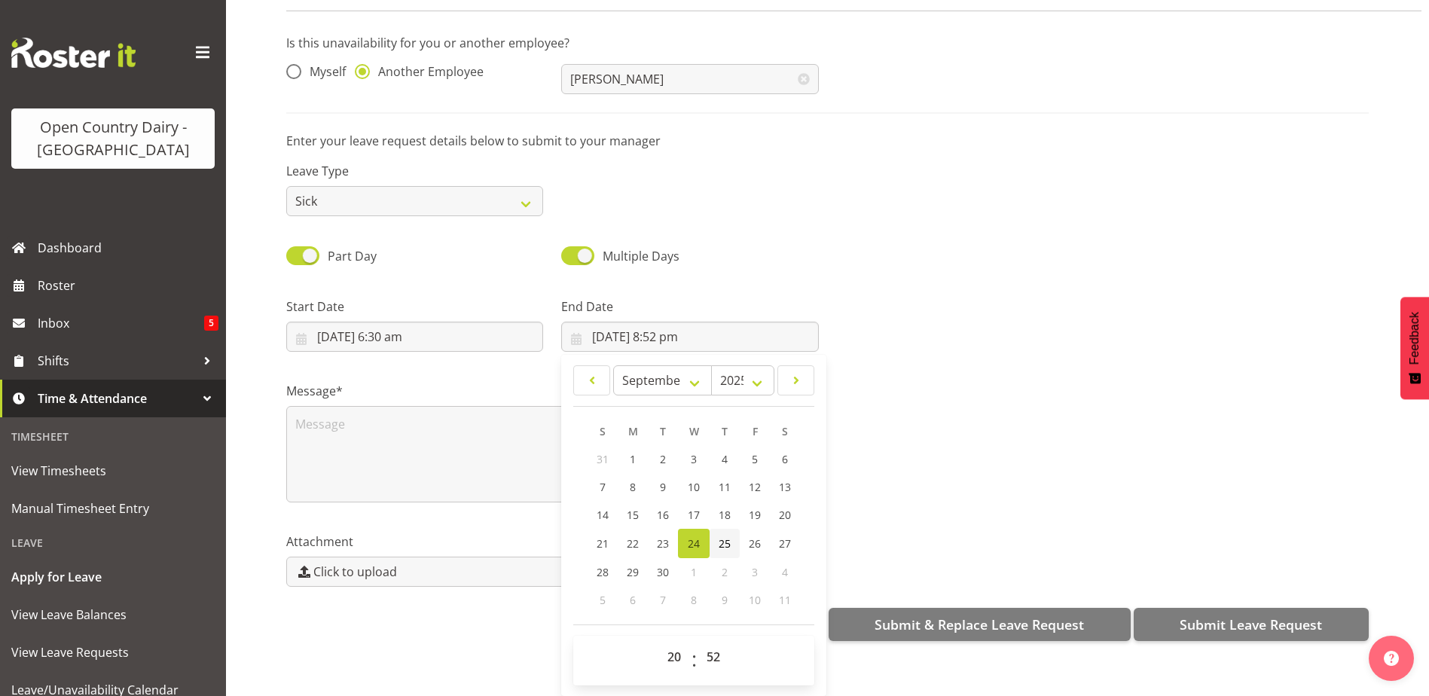
click at [719, 536] on span "25" at bounding box center [725, 543] width 12 height 14
type input "25/09/2025, 8:52 pm"
click at [673, 648] on select "00 01 02 03 04 05 06 07 08 09 10 11 12 13 14 15 16 17 18 19 20 21 22 23" at bounding box center [676, 657] width 34 height 30
select select "16"
click at [659, 642] on select "00 01 02 03 04 05 06 07 08 09 10 11 12 13 14 15 16 17 18 19 20 21 22 23" at bounding box center [676, 657] width 34 height 30
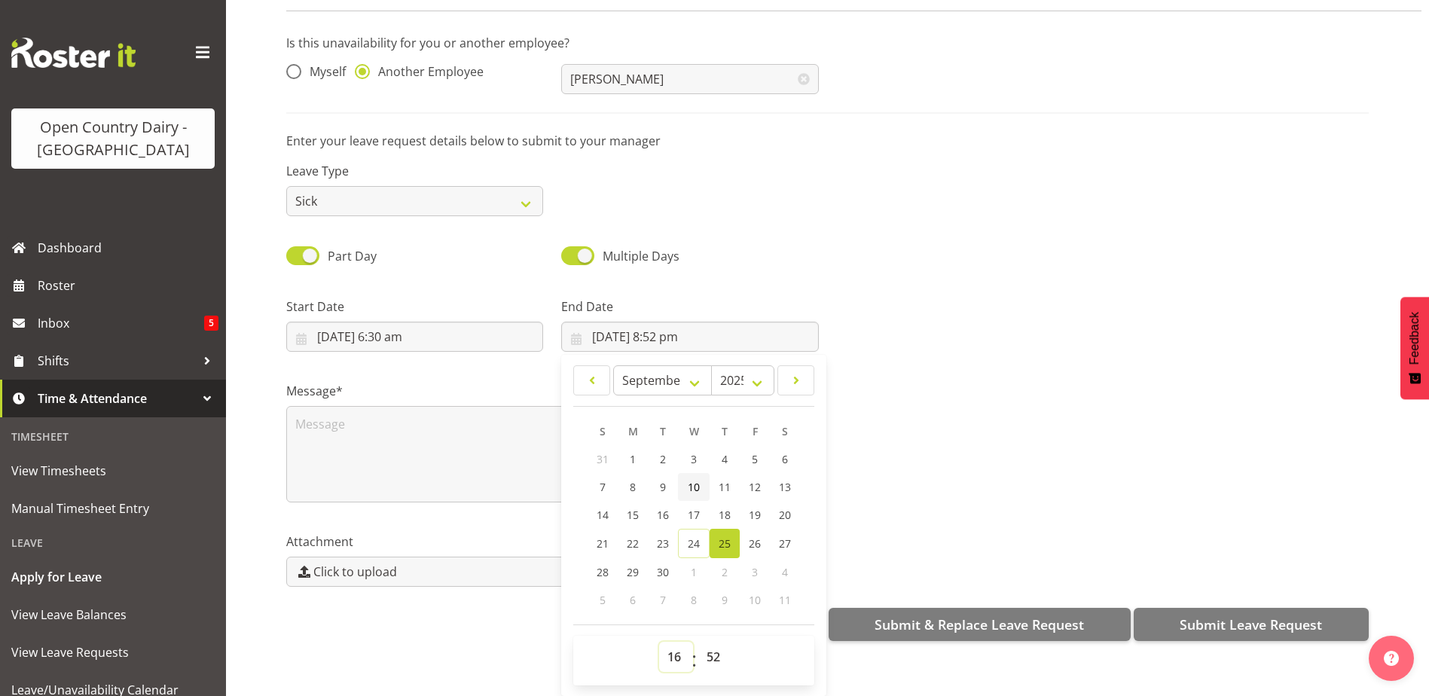
type input "25/09/2025, 4:52 pm"
click at [710, 650] on select "00 01 02 03 04 05 06 07 08 09 10 11 12 13 14 15 16 17 18 19 20 21 22 23 24 25 2…" at bounding box center [715, 657] width 34 height 30
click at [716, 649] on select "00 01 02 03 04 05 06 07 08 09 10 11 12 13 14 15 16 17 18 19 20 21 22 23 24 25 2…" at bounding box center [715, 657] width 34 height 30
select select "0"
click at [698, 642] on select "00 01 02 03 04 05 06 07 08 09 10 11 12 13 14 15 16 17 18 19 20 21 22 23 24 25 2…" at bounding box center [715, 657] width 34 height 30
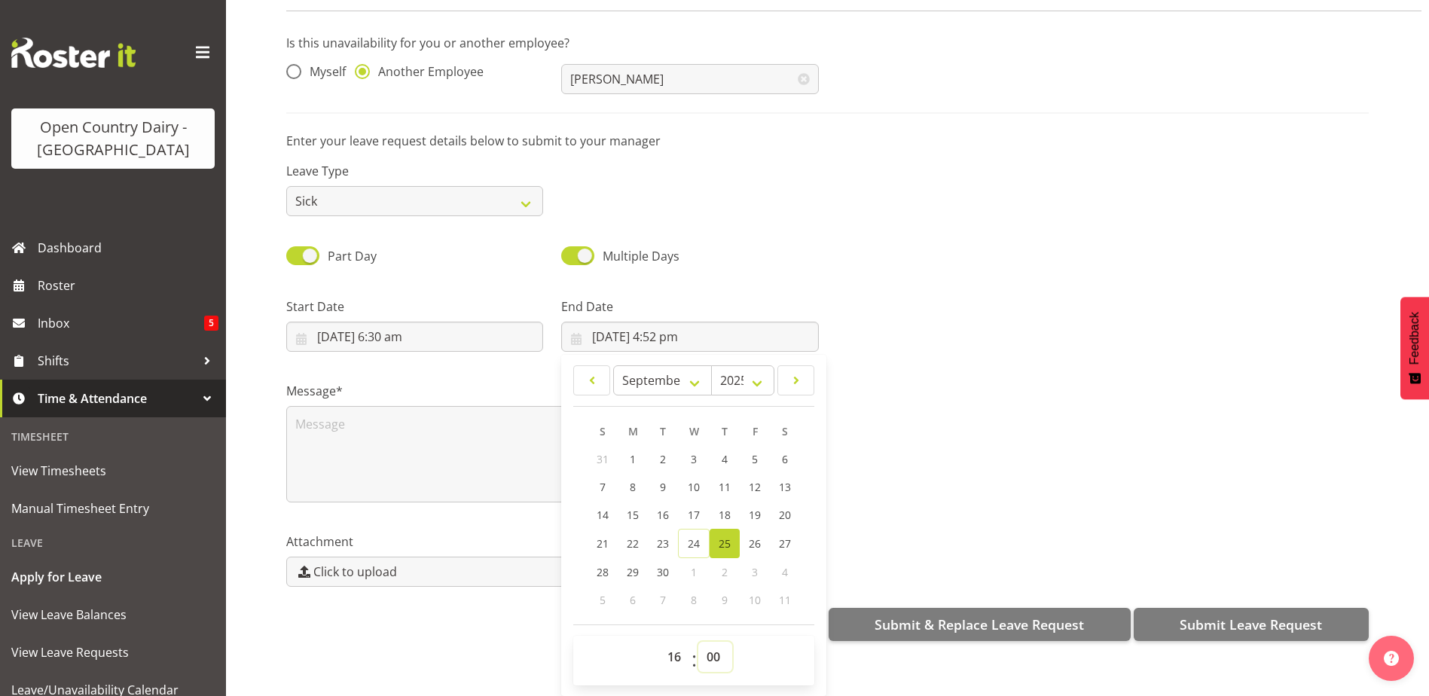
type input "25/09/2025, 4:00 pm"
click at [338, 426] on textarea at bounding box center [552, 454] width 533 height 96
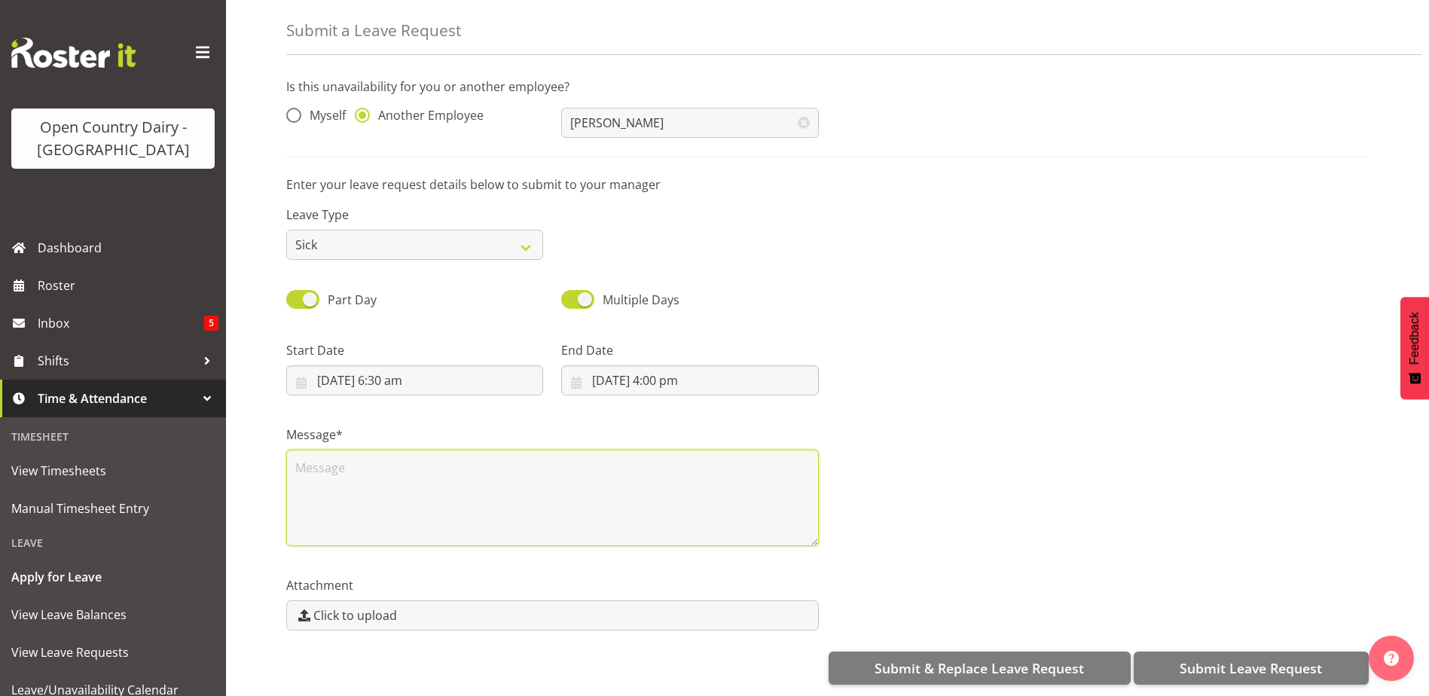
scroll to position [0, 0]
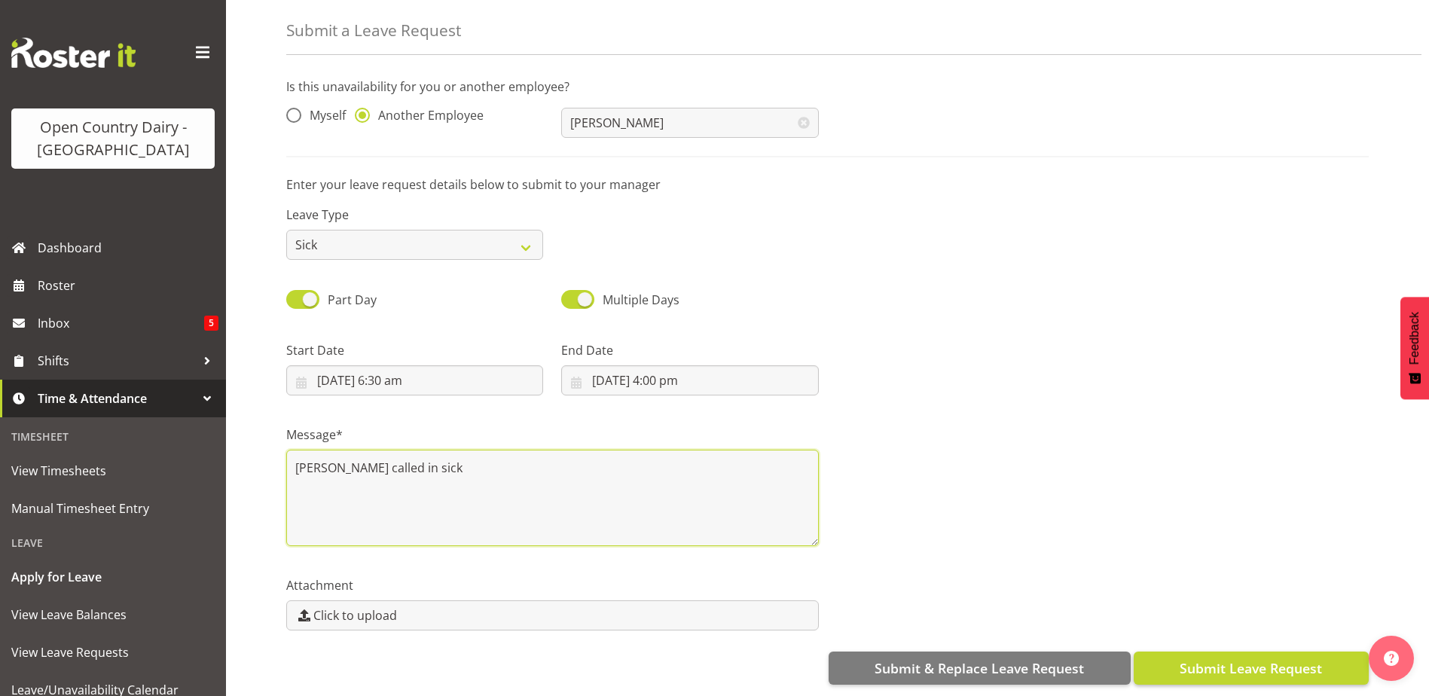
type textarea "Bhupinder called in sick"
click at [1240, 658] on span "Submit Leave Request" at bounding box center [1251, 668] width 142 height 20
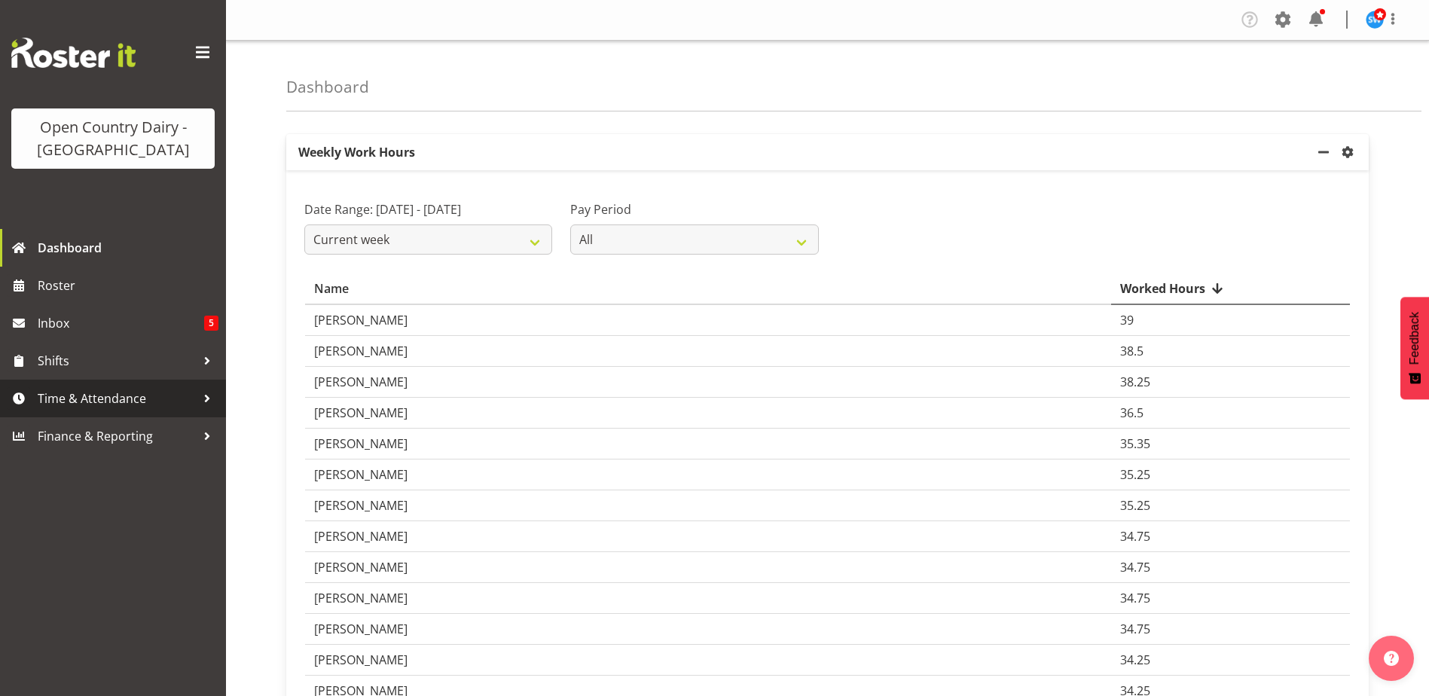
click at [70, 397] on span "Time & Attendance" at bounding box center [117, 398] width 158 height 23
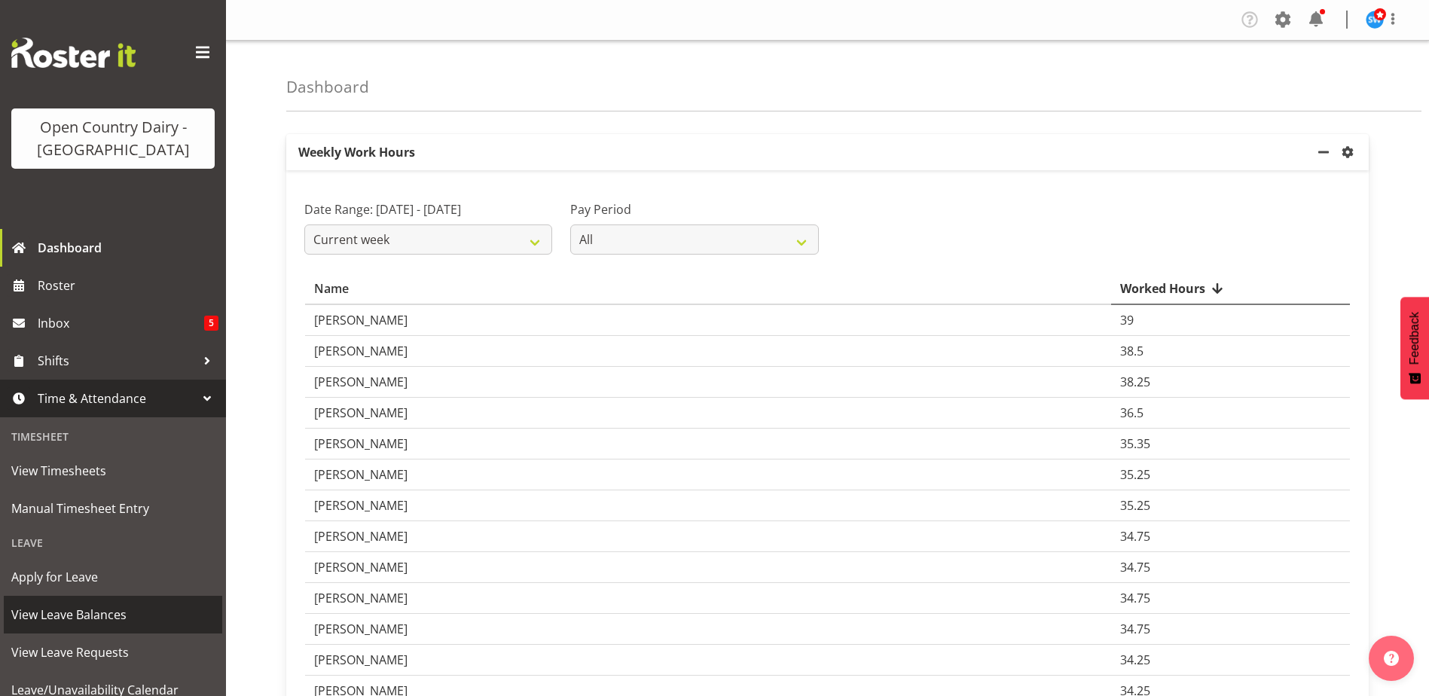
click at [84, 616] on span "View Leave Balances" at bounding box center [112, 614] width 203 height 23
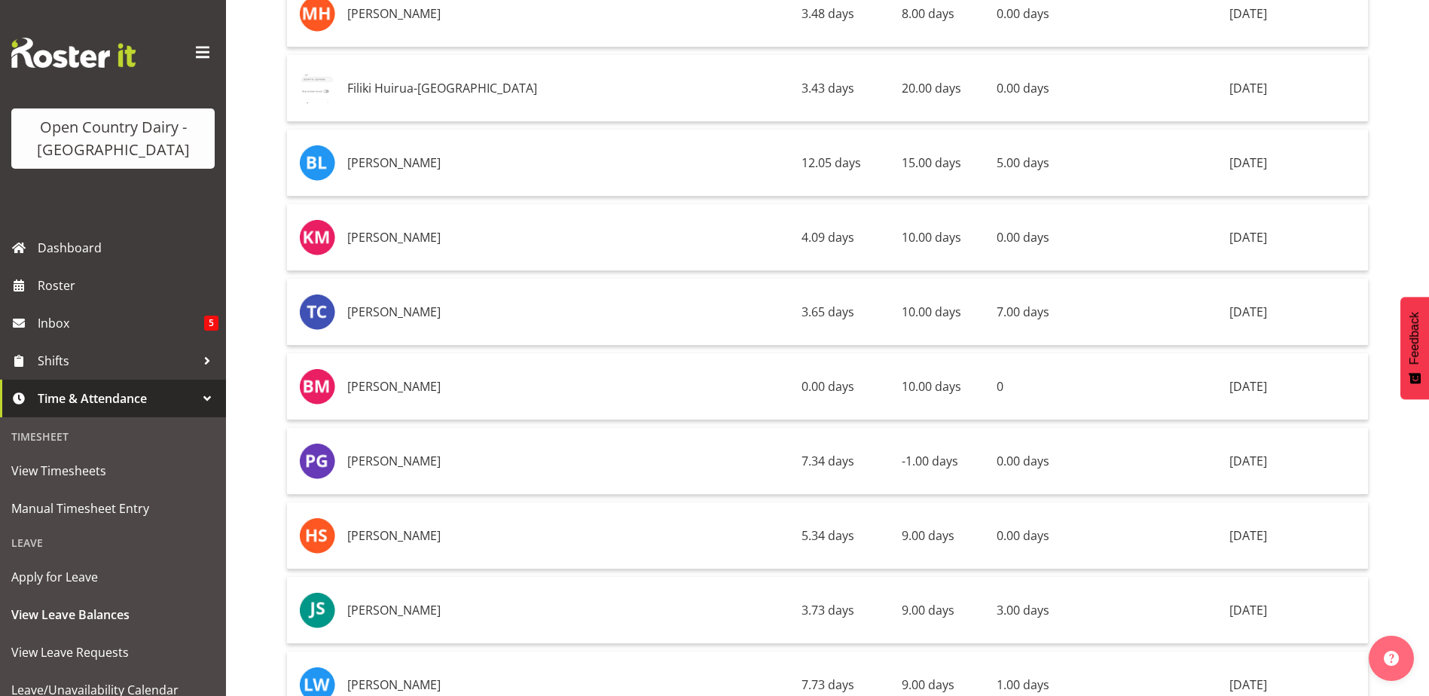
scroll to position [8660, 0]
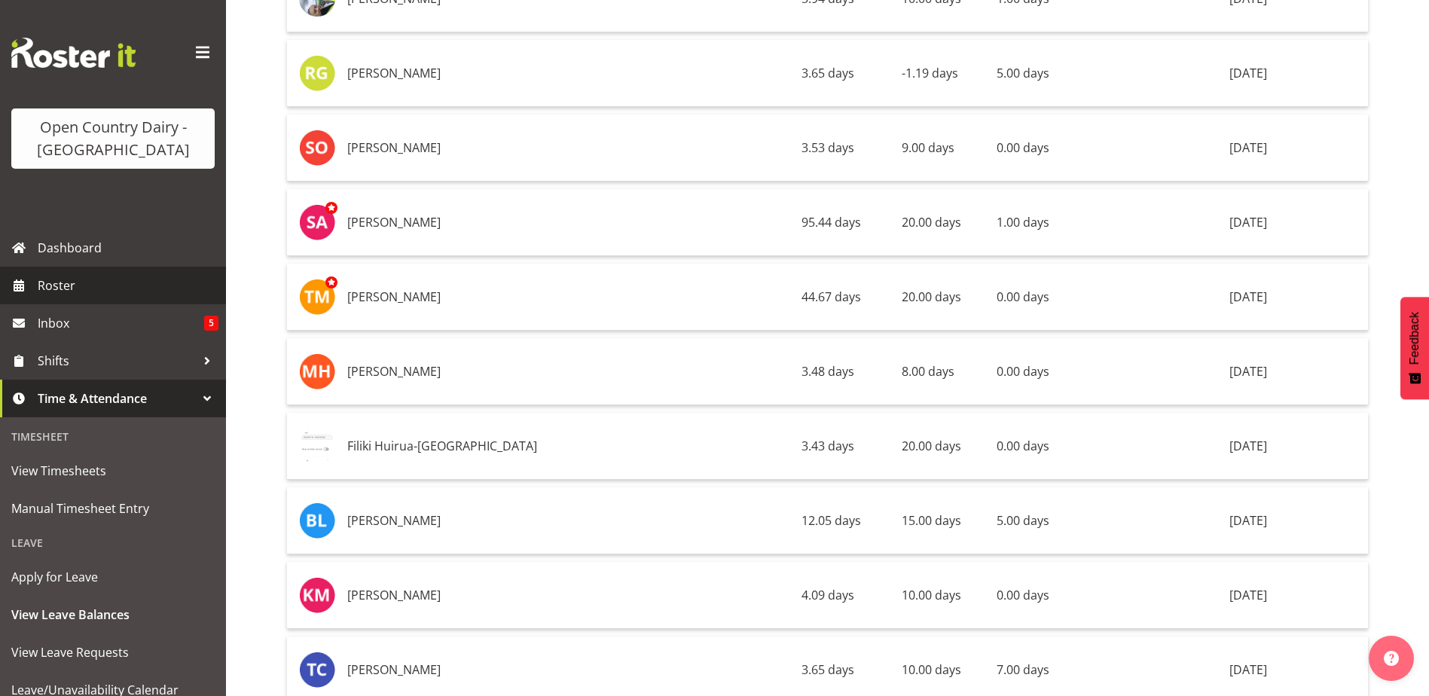
click at [67, 286] on span "Roster" at bounding box center [128, 285] width 181 height 23
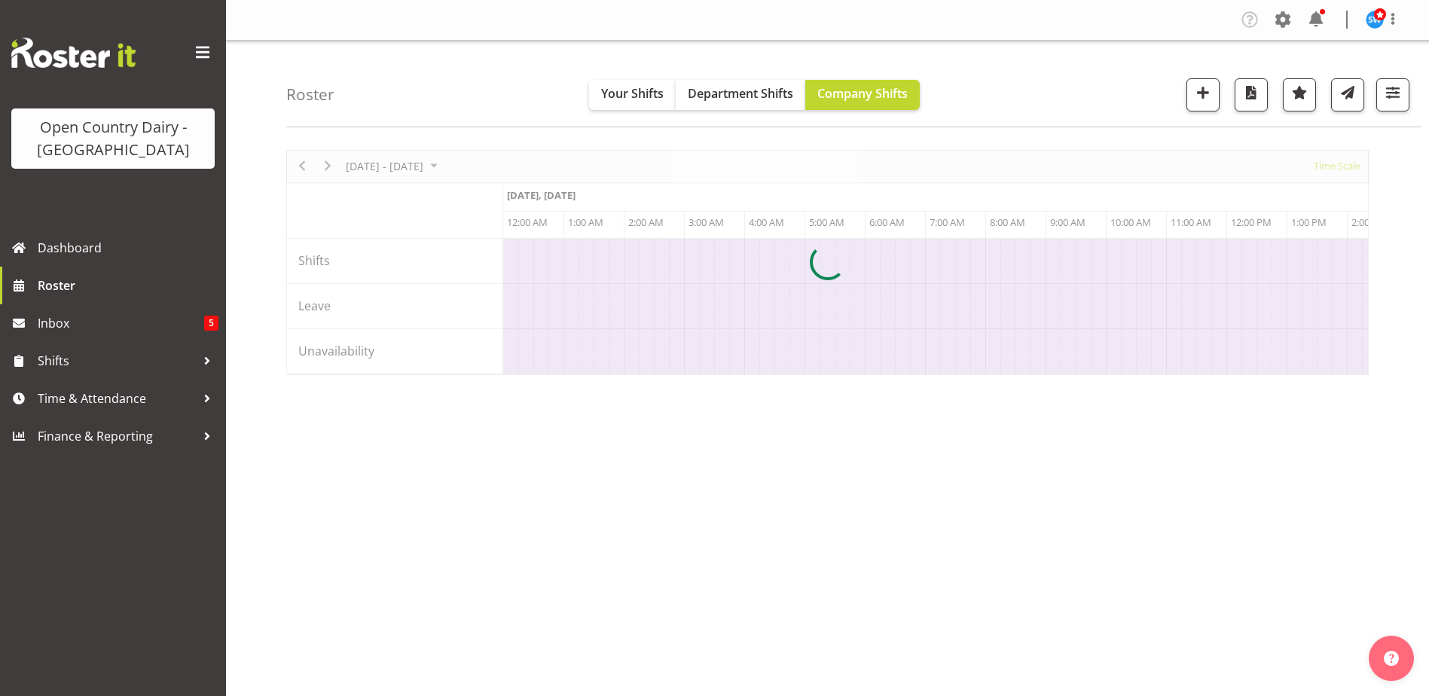
scroll to position [0, 2893]
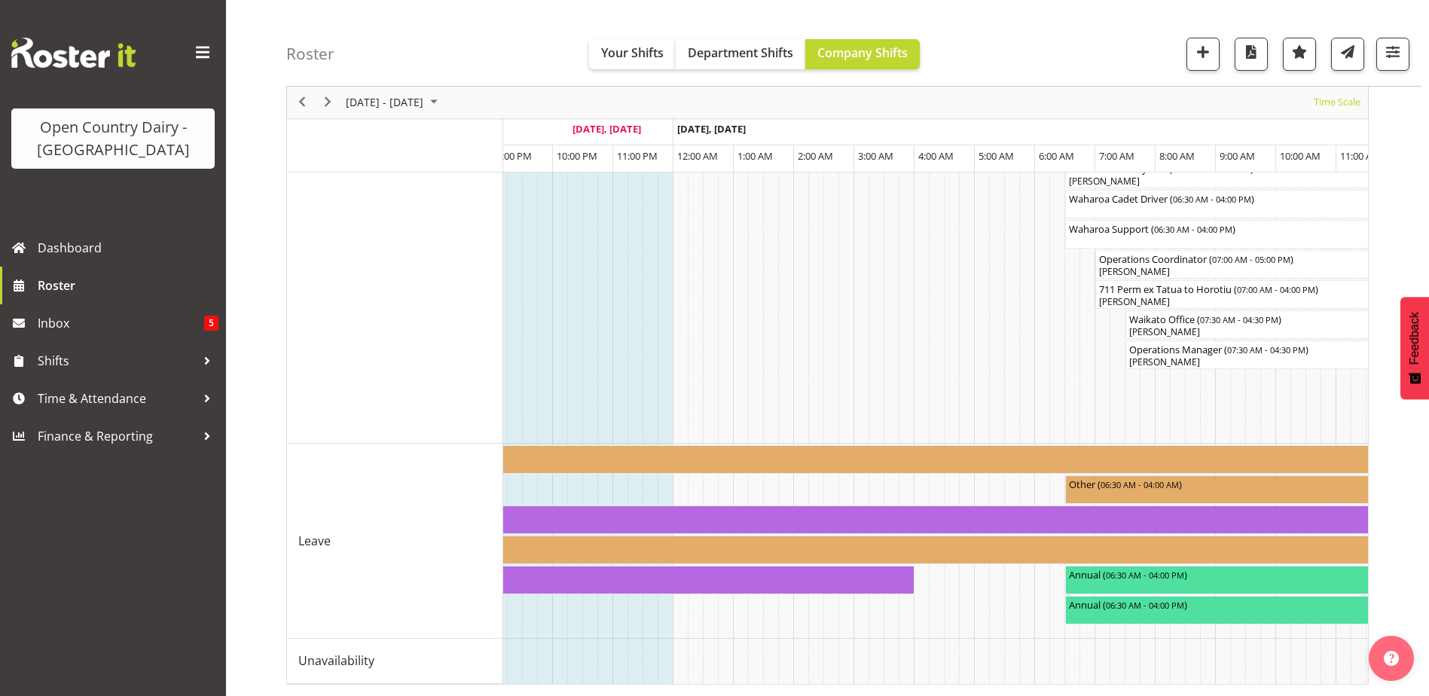
scroll to position [0, 4235]
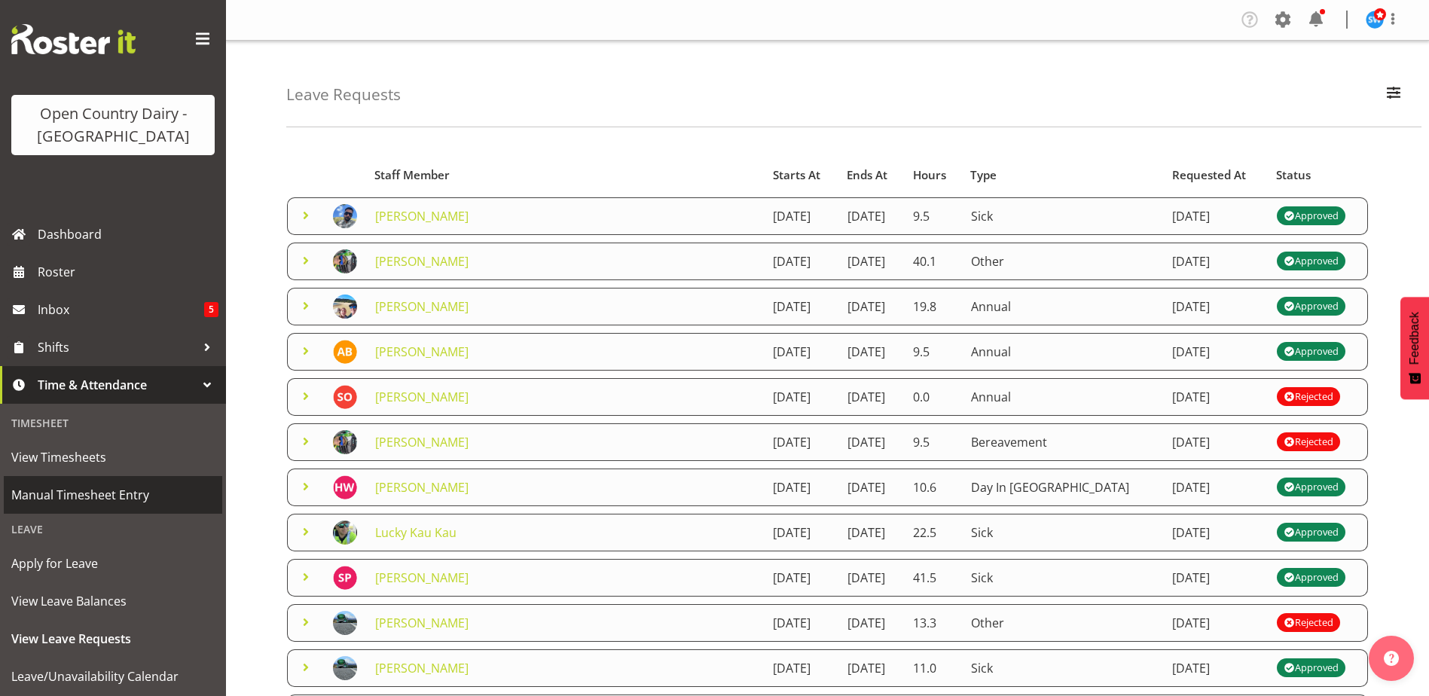
scroll to position [160, 0]
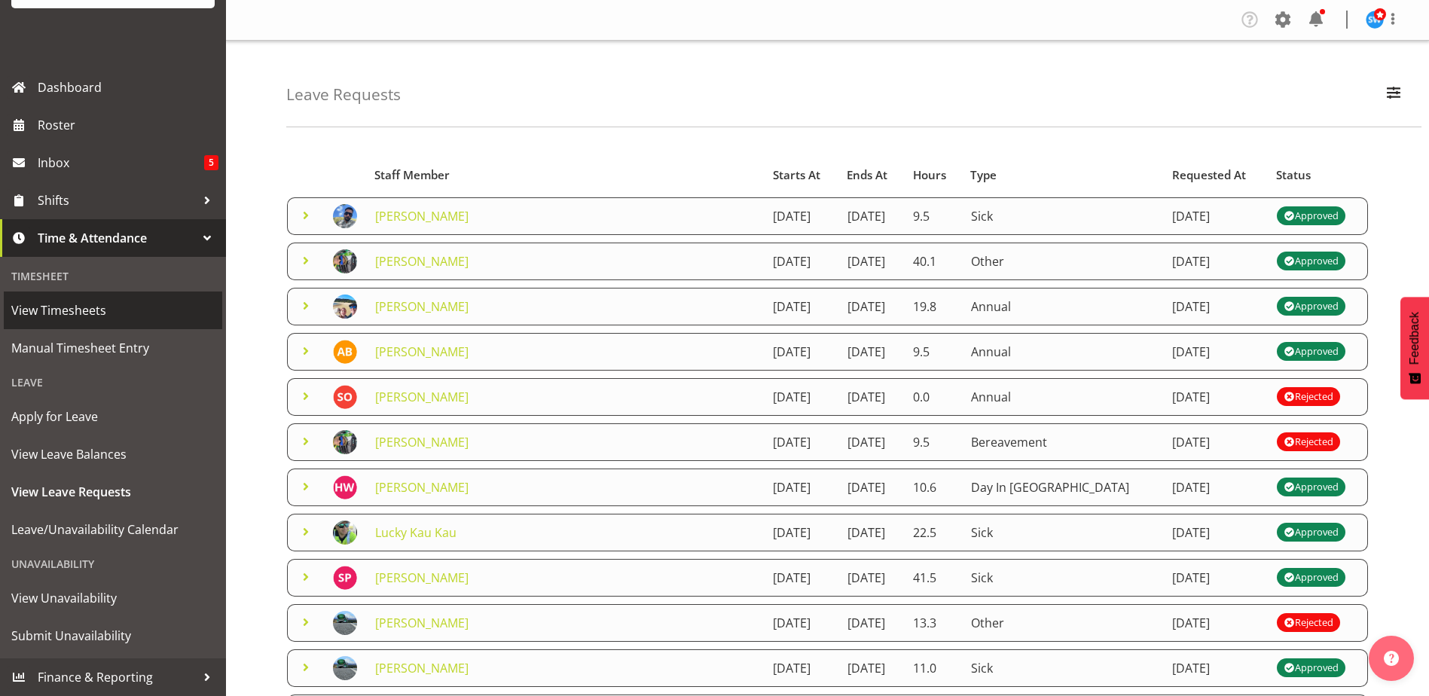
click at [65, 316] on span "View Timesheets" at bounding box center [112, 310] width 203 height 23
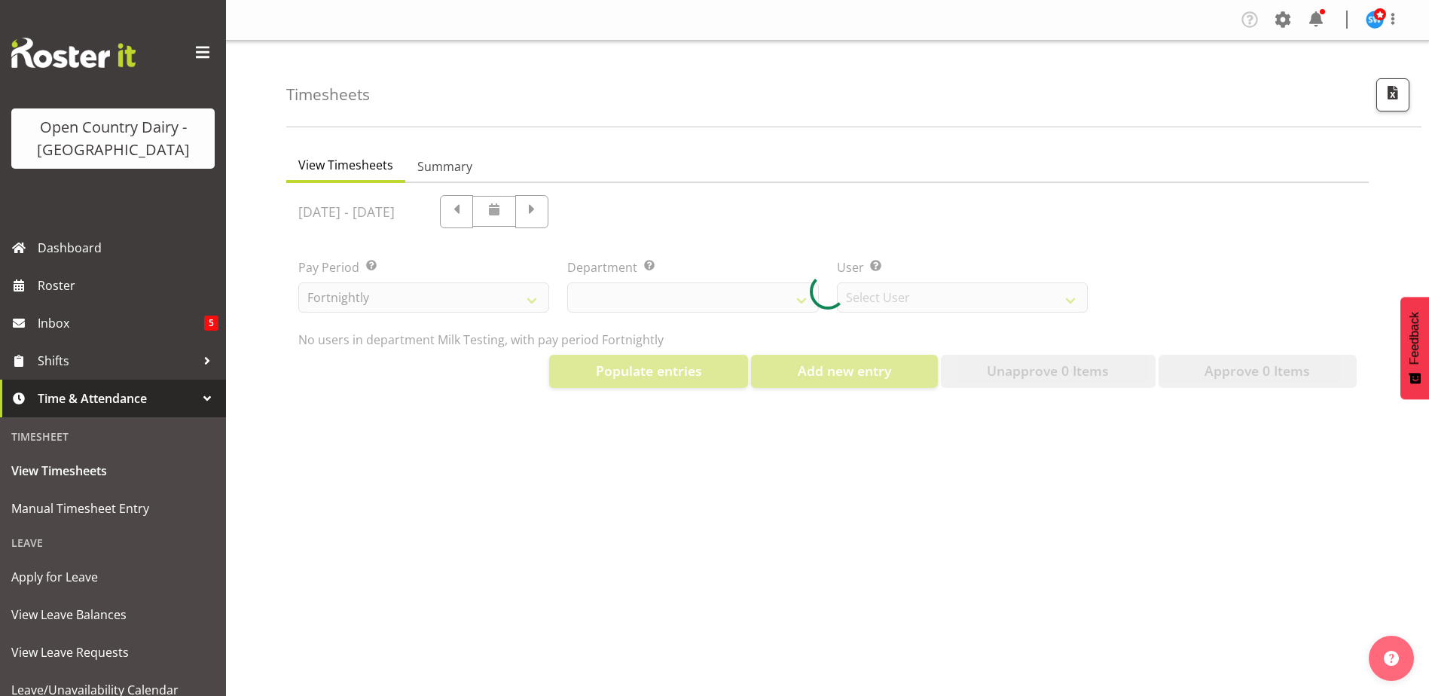
select select "733"
select select "7414"
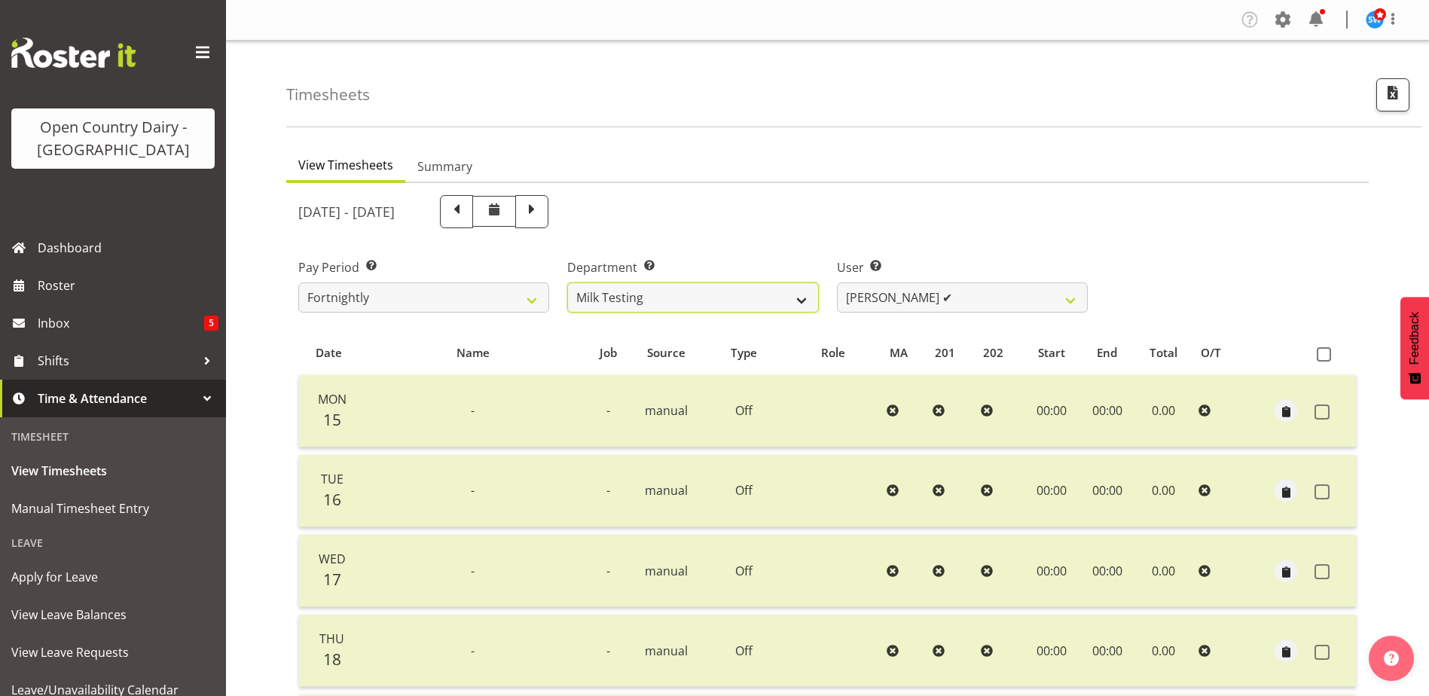
click at [800, 299] on select "701 702 703 704 705 706 707 708 709 710 711 712 713 714 715 716 717 718 719 720" at bounding box center [692, 298] width 251 height 30
select select "758"
click at [567, 283] on select "701 702 703 704 705 706 707 708 709 710 711 712 713 714 715 716 717 718 719 720" at bounding box center [692, 298] width 251 height 30
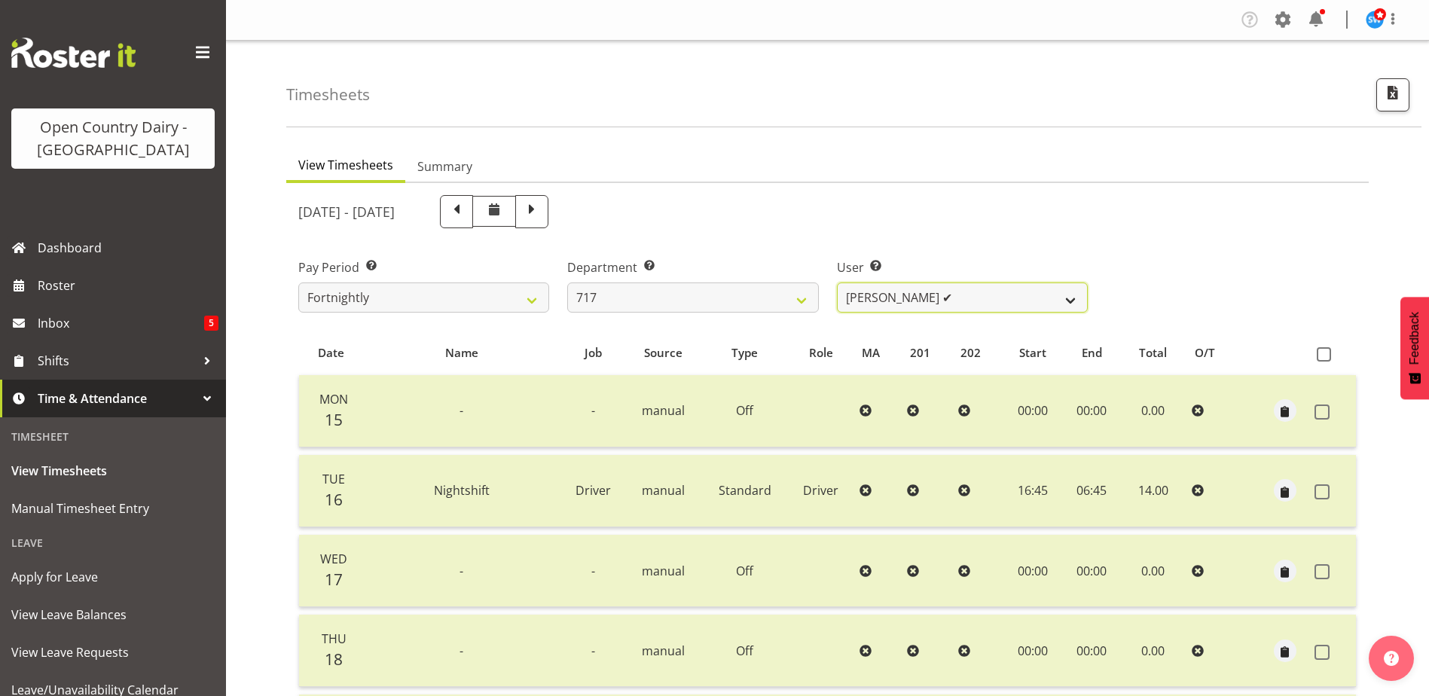
click at [1065, 298] on select "Daryl Wrigley ✔ Dodge Lindsay Laing ✔ Eric Stothers ❌ Jeff Anderson ✔" at bounding box center [962, 298] width 251 height 30
select select "10284"
click at [837, 283] on select "Daryl Wrigley ✔ Dodge Lindsay Laing ✔ Eric Stothers ❌ Jeff Anderson ✔" at bounding box center [962, 298] width 251 height 30
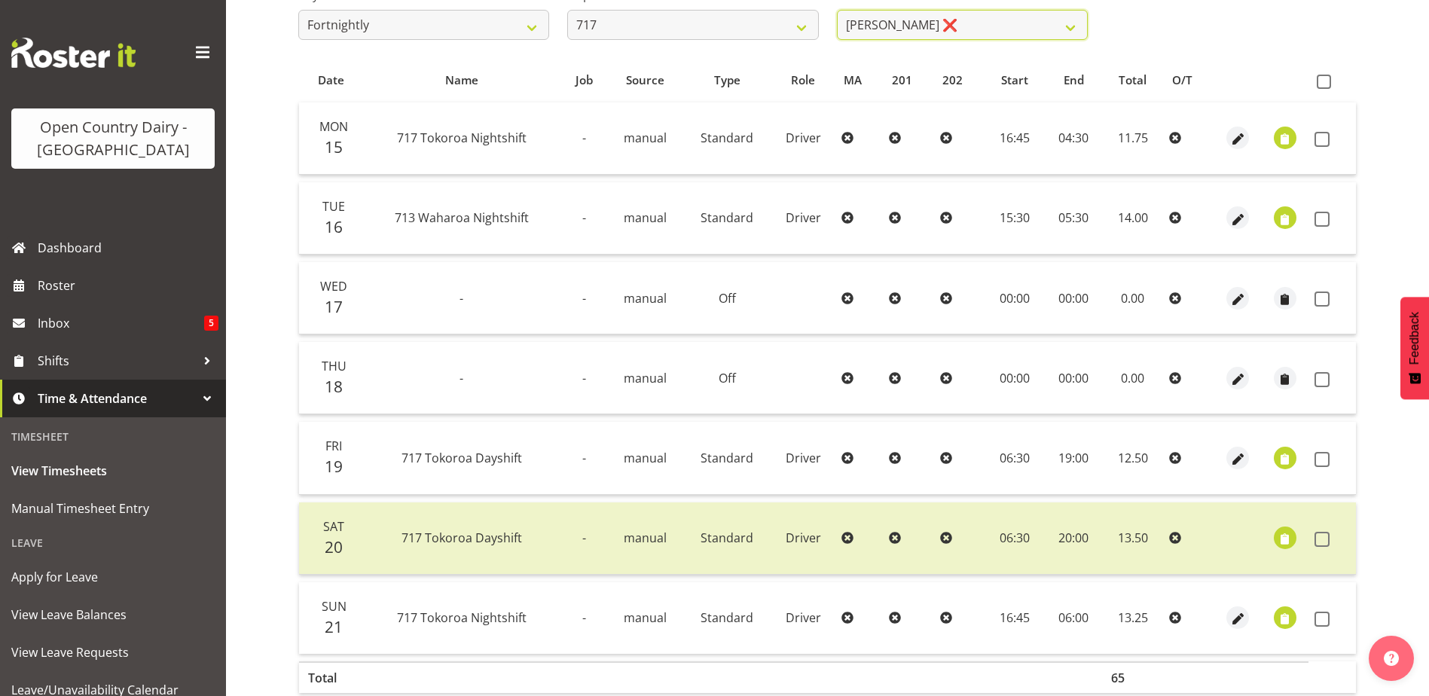
scroll to position [352, 0]
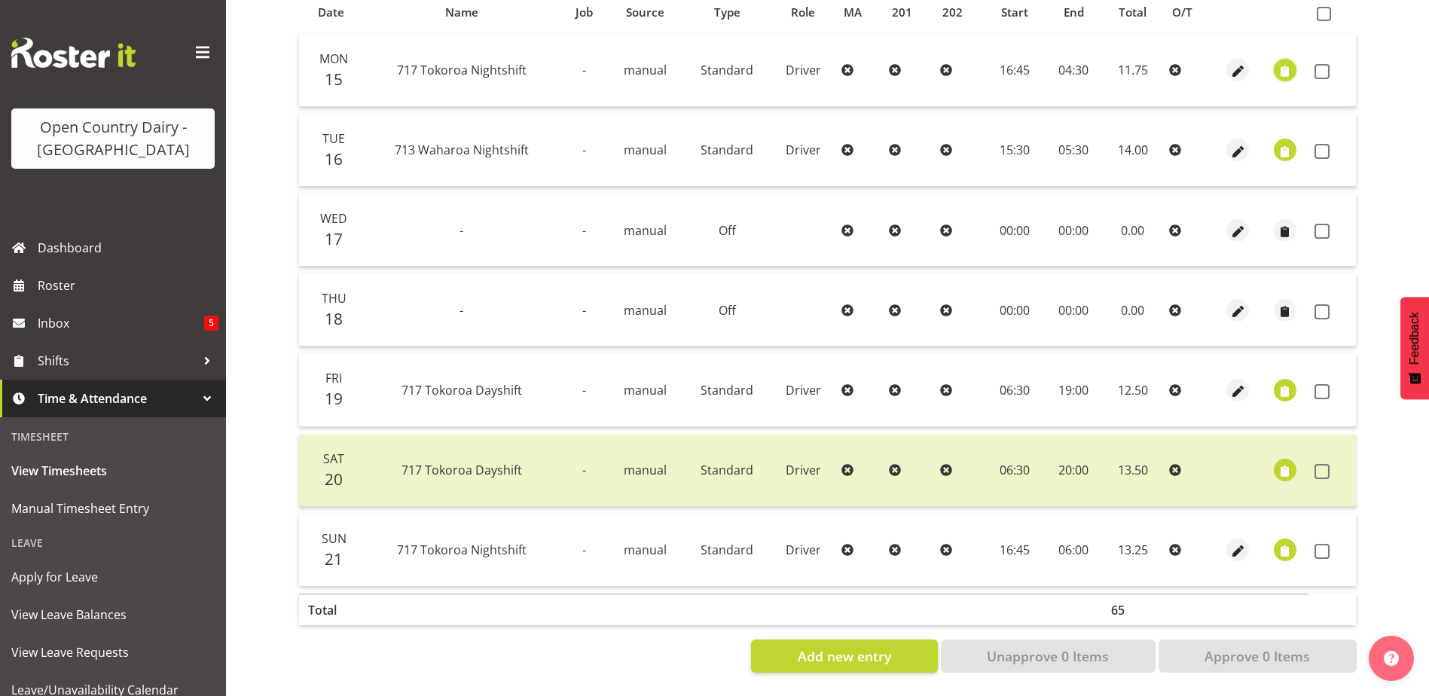
click at [1284, 63] on span "button" at bounding box center [1284, 71] width 17 height 17
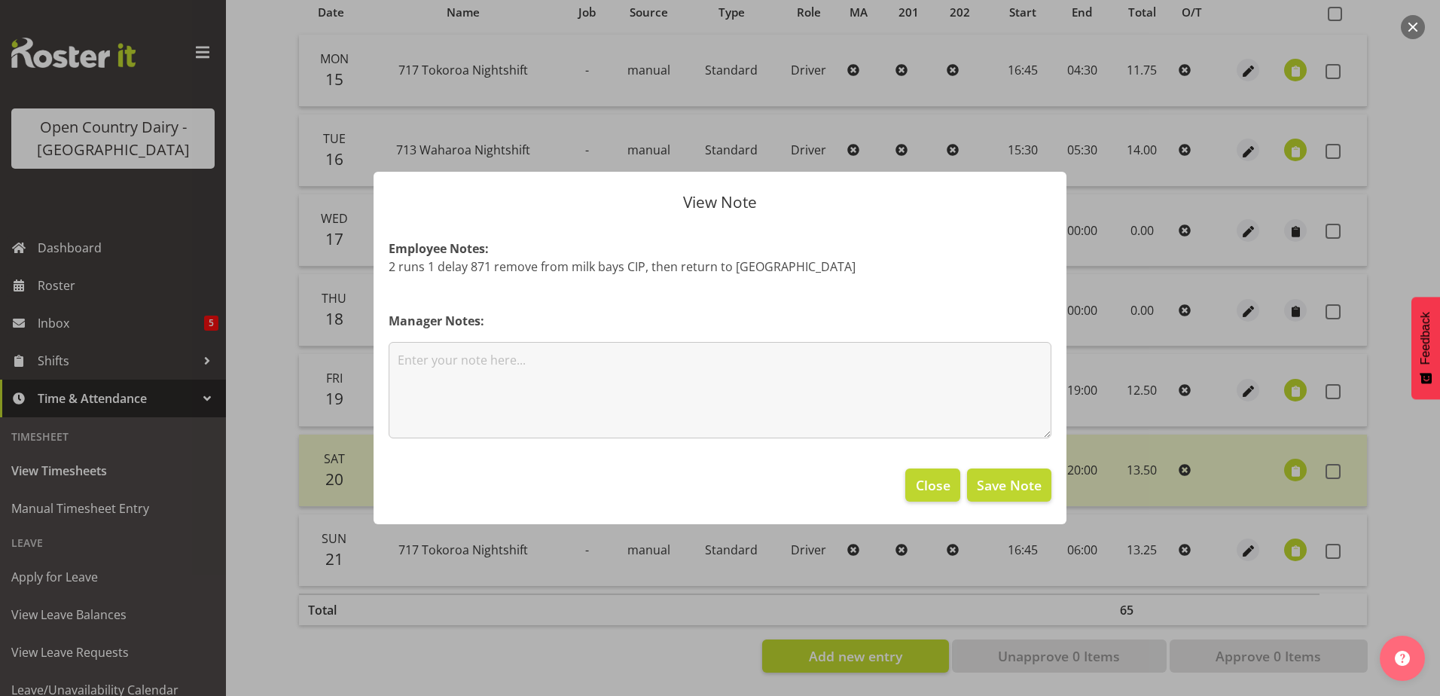
click at [1300, 139] on div at bounding box center [720, 348] width 1440 height 696
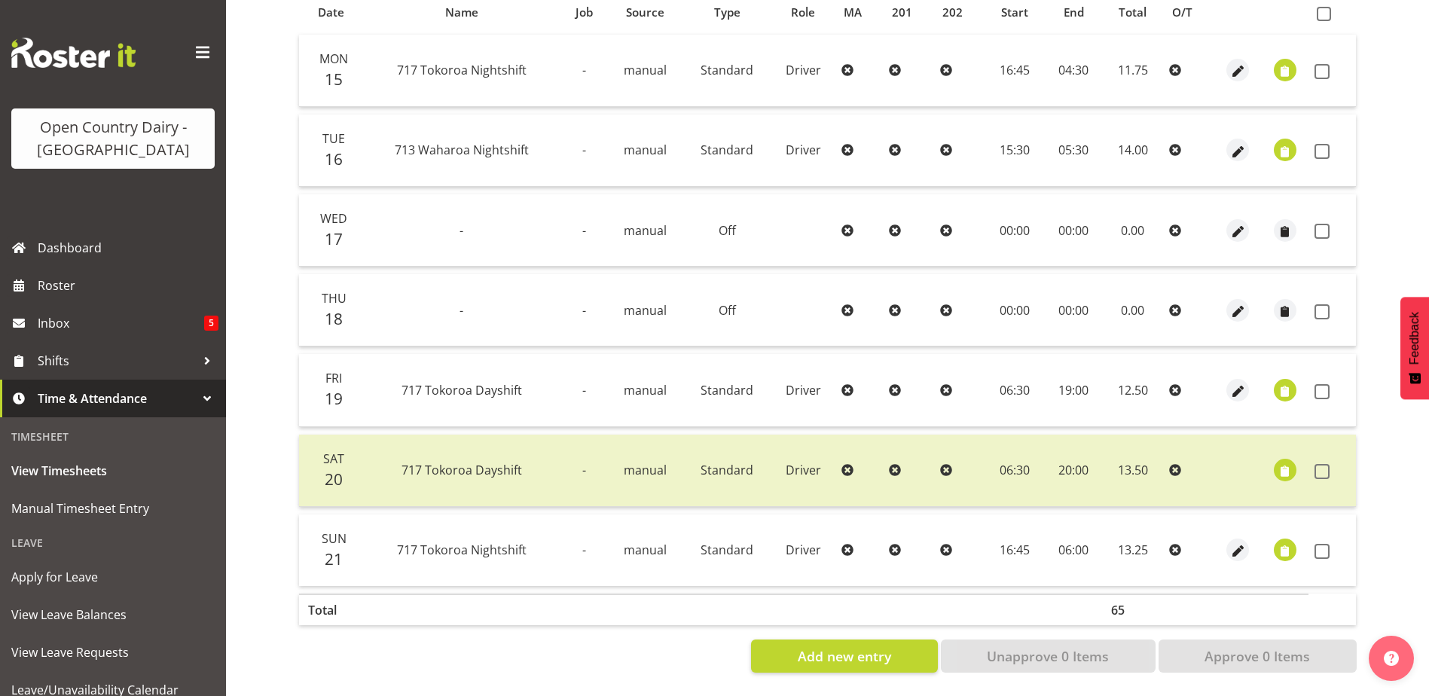
click at [1300, 139] on td at bounding box center [1284, 151] width 47 height 72
click at [1285, 143] on span "button" at bounding box center [1284, 151] width 17 height 17
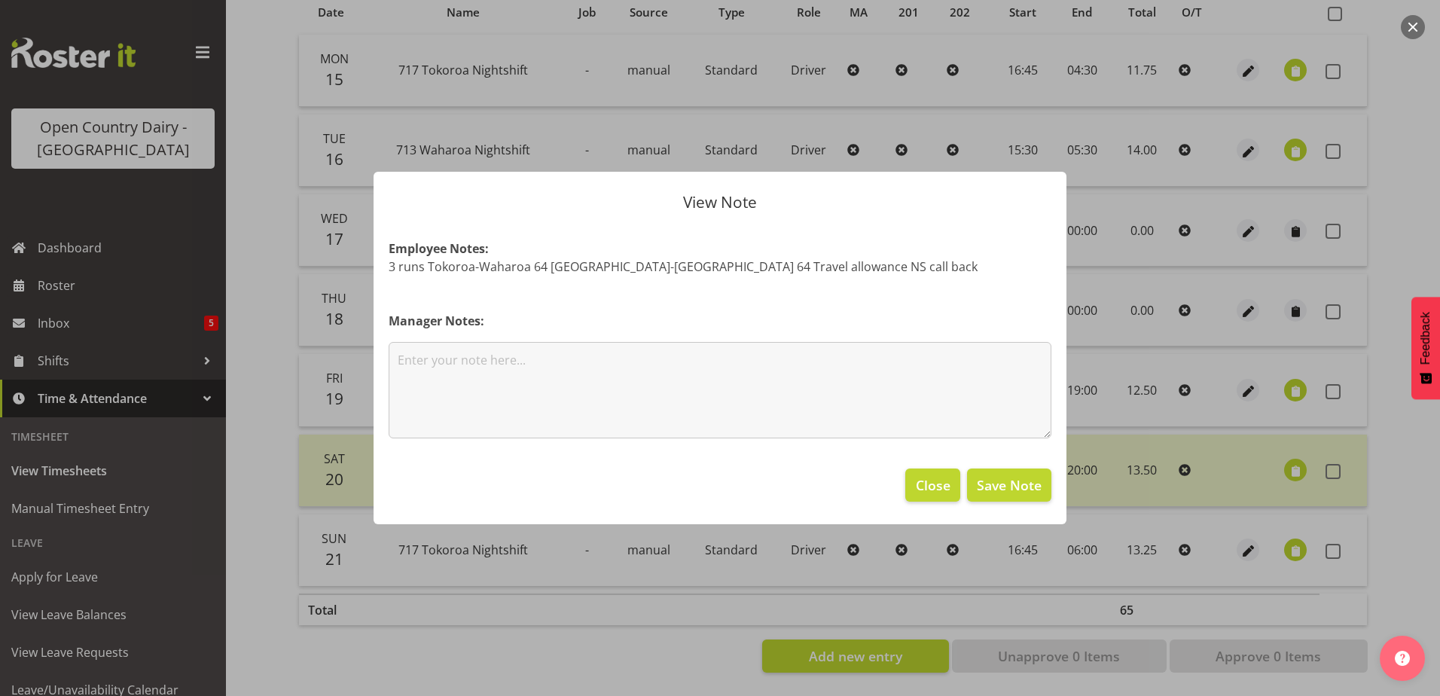
click at [1385, 347] on div at bounding box center [720, 348] width 1440 height 696
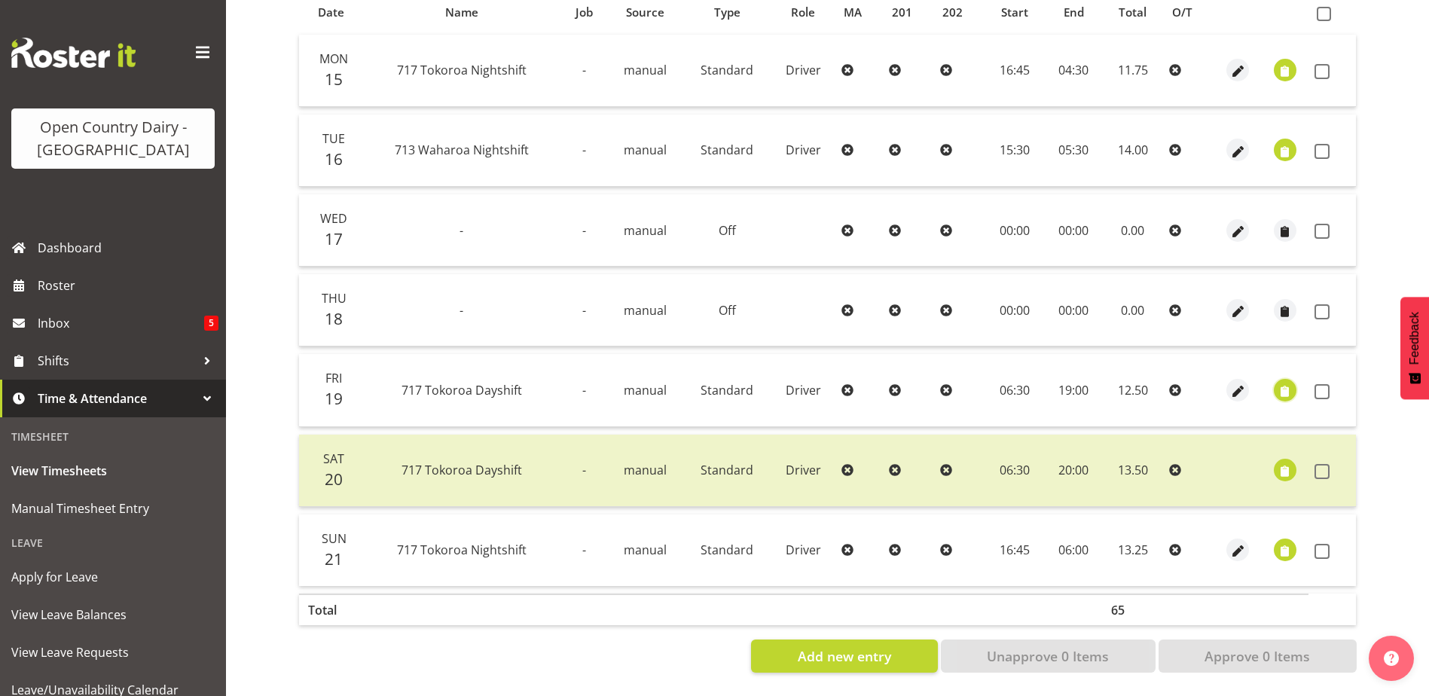
click at [1282, 383] on span "button" at bounding box center [1284, 391] width 17 height 17
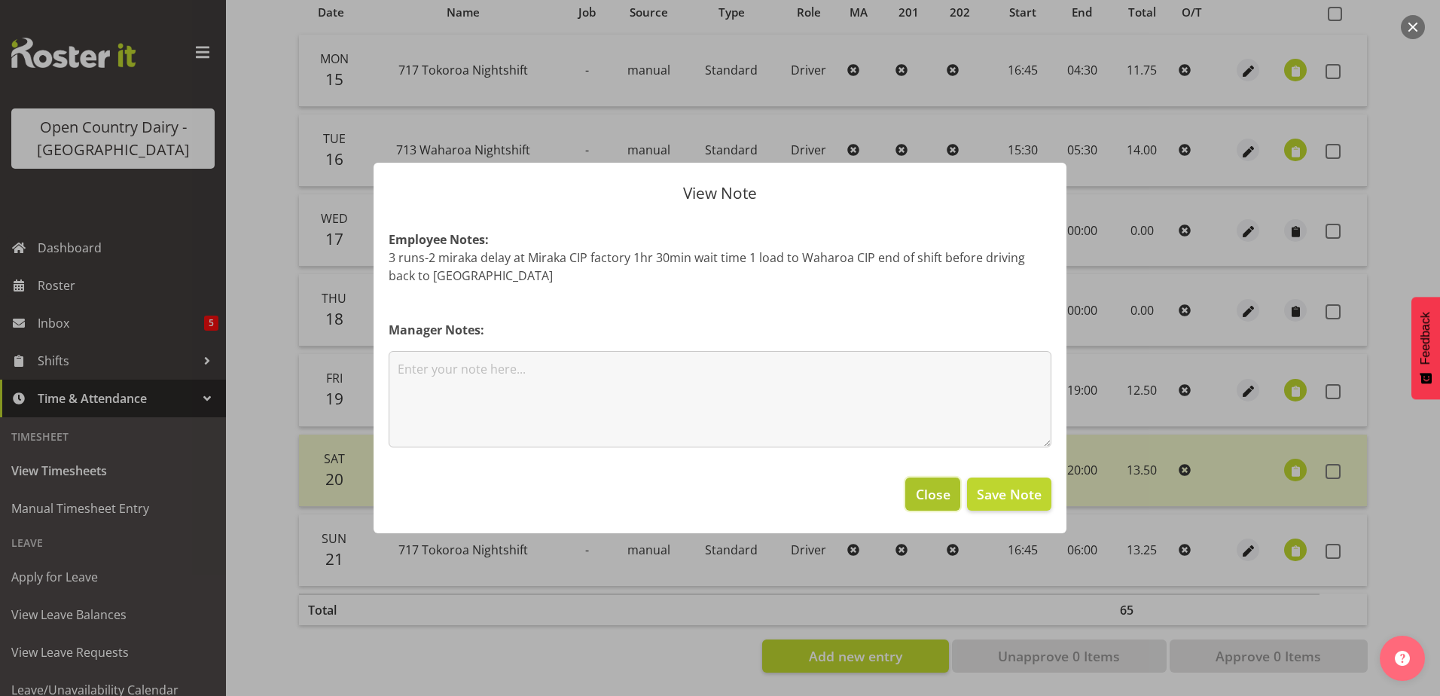
click at [942, 500] on span "Close" at bounding box center [933, 494] width 35 height 20
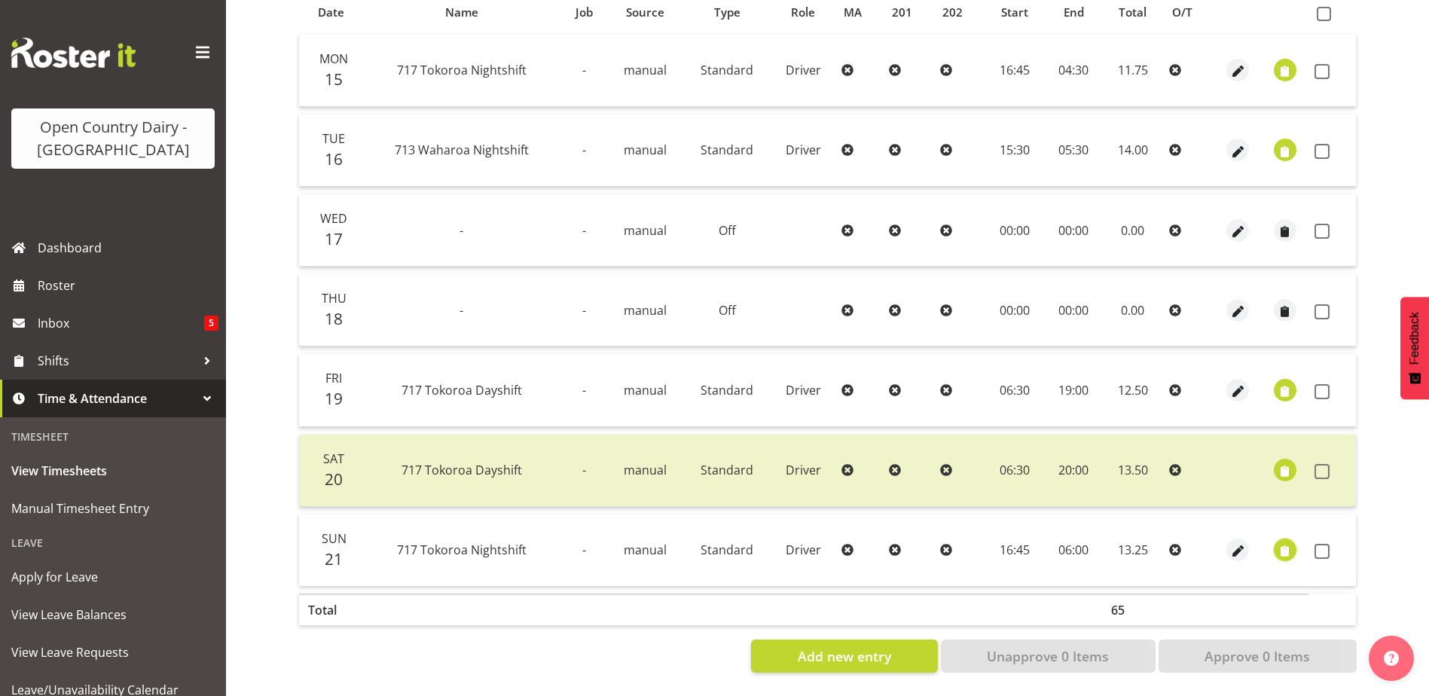
click at [1287, 543] on span "button" at bounding box center [1284, 551] width 17 height 17
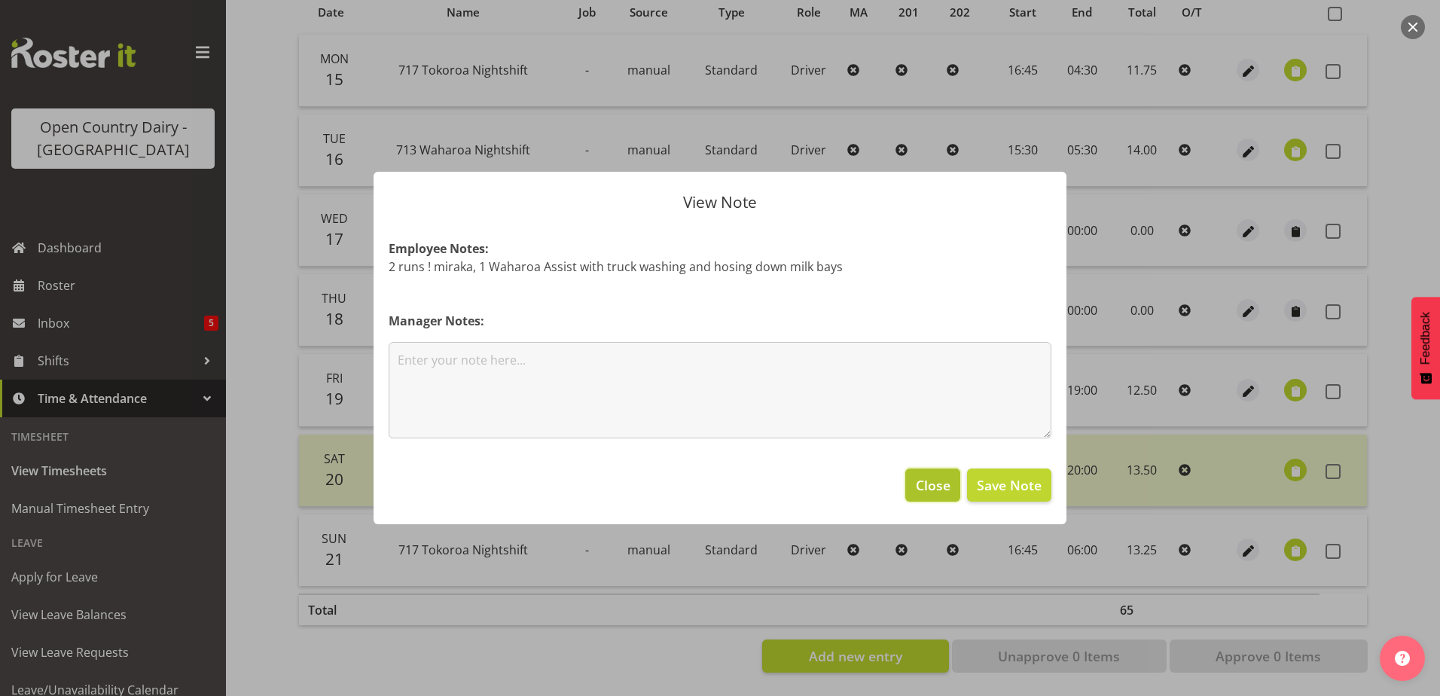
click at [921, 481] on span "Close" at bounding box center [933, 485] width 35 height 20
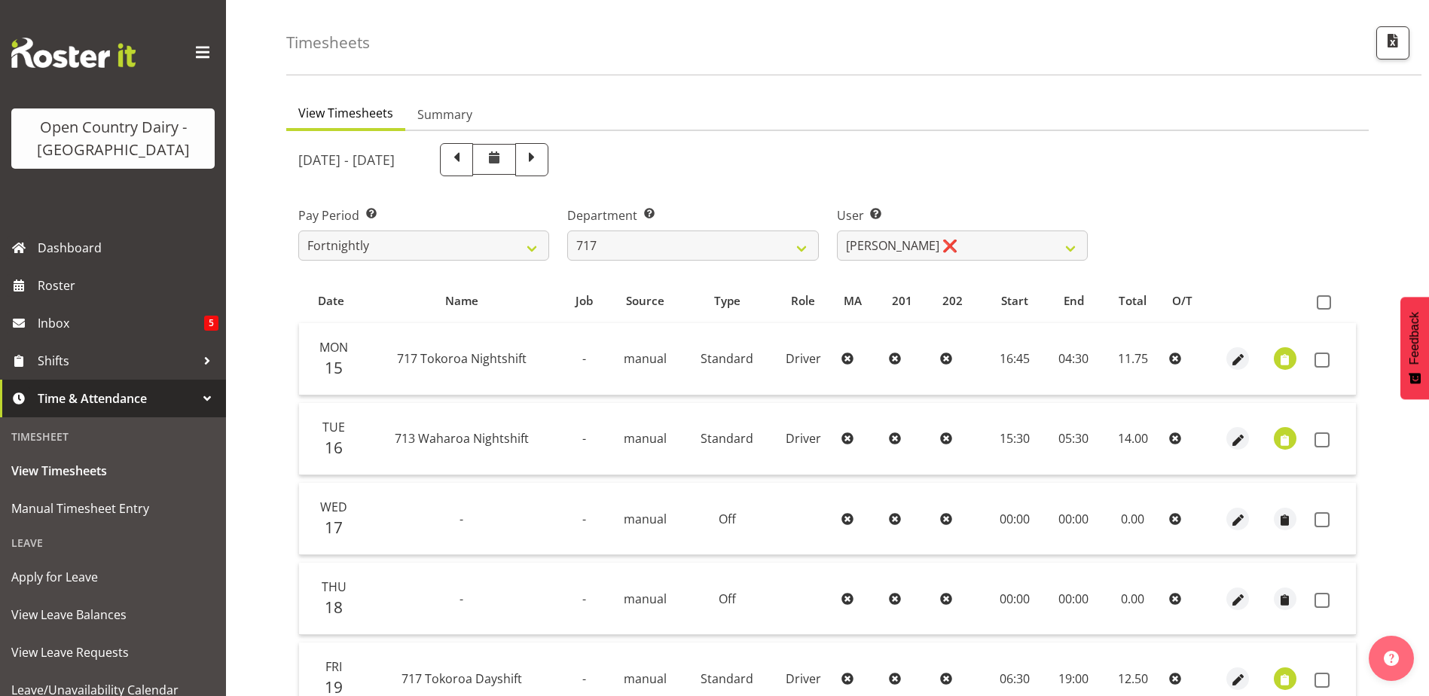
scroll to position [50, 0]
click at [542, 168] on span at bounding box center [532, 160] width 20 height 20
select select
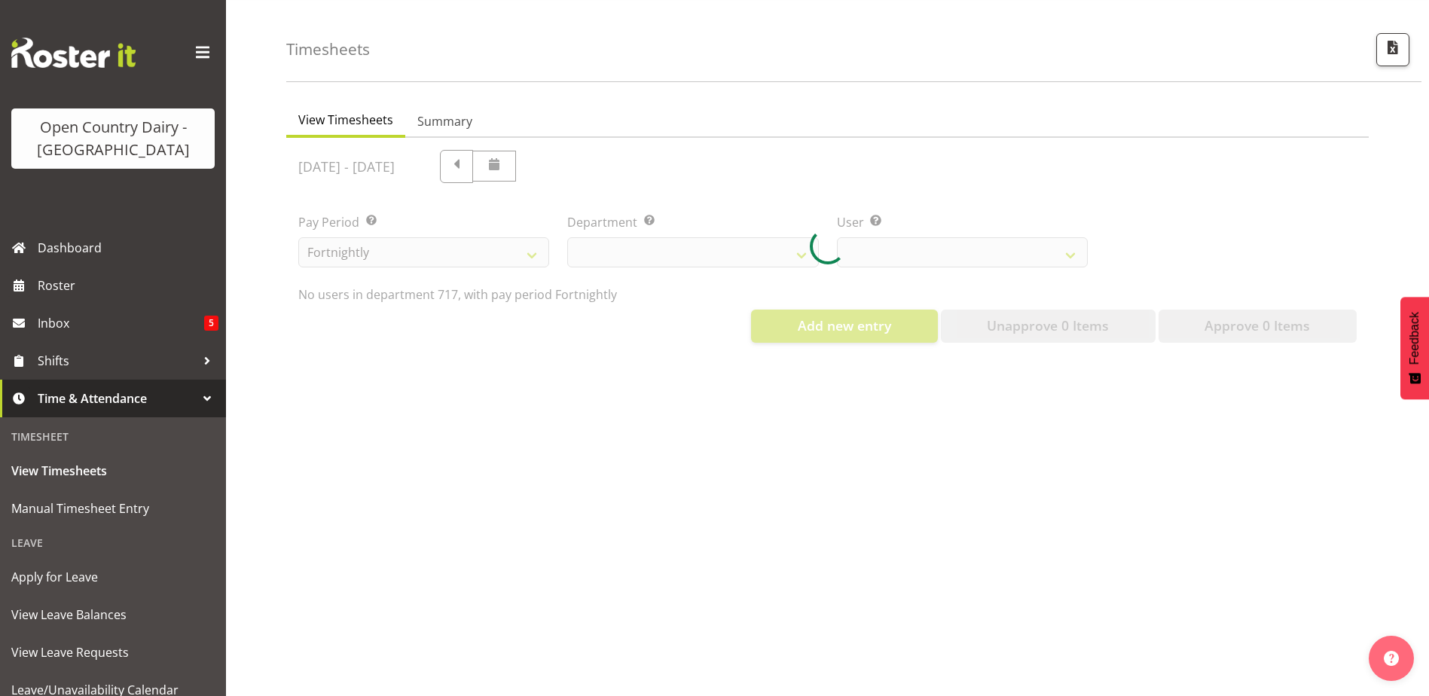
select select "758"
select select "10284"
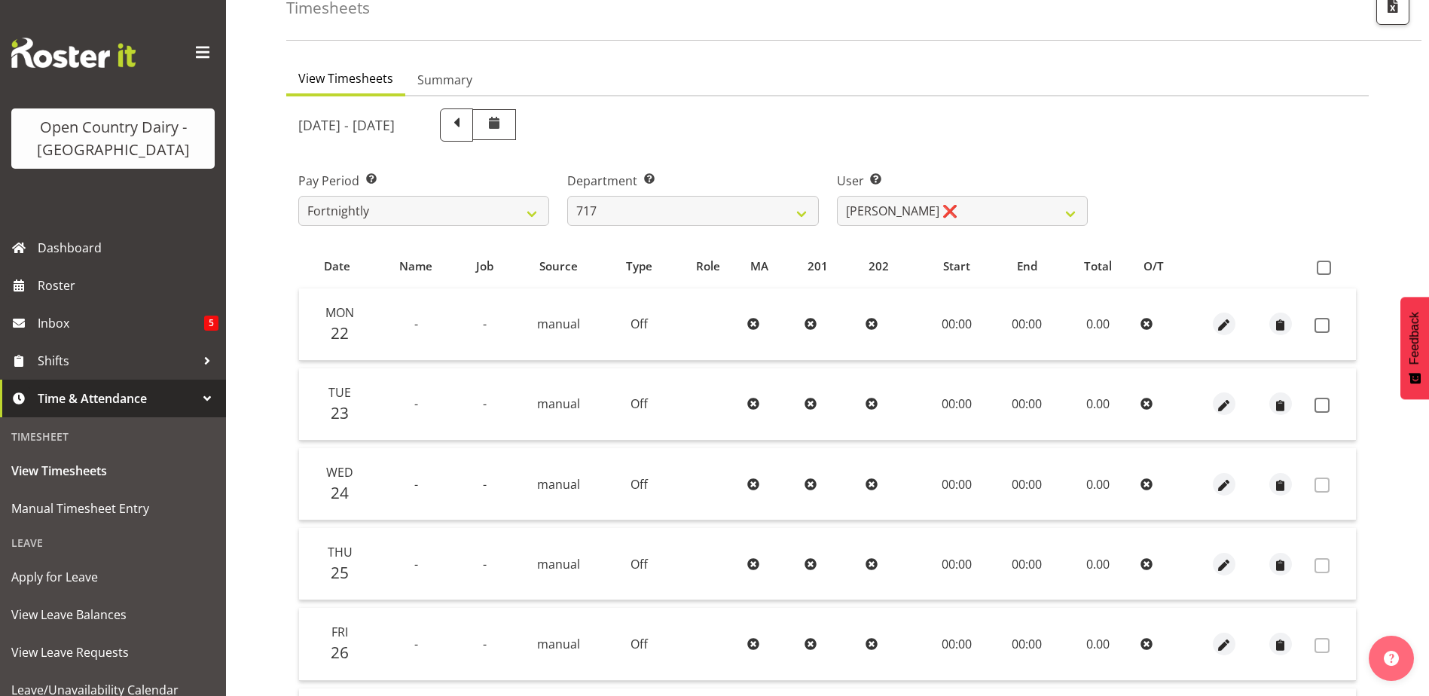
scroll to position [0, 0]
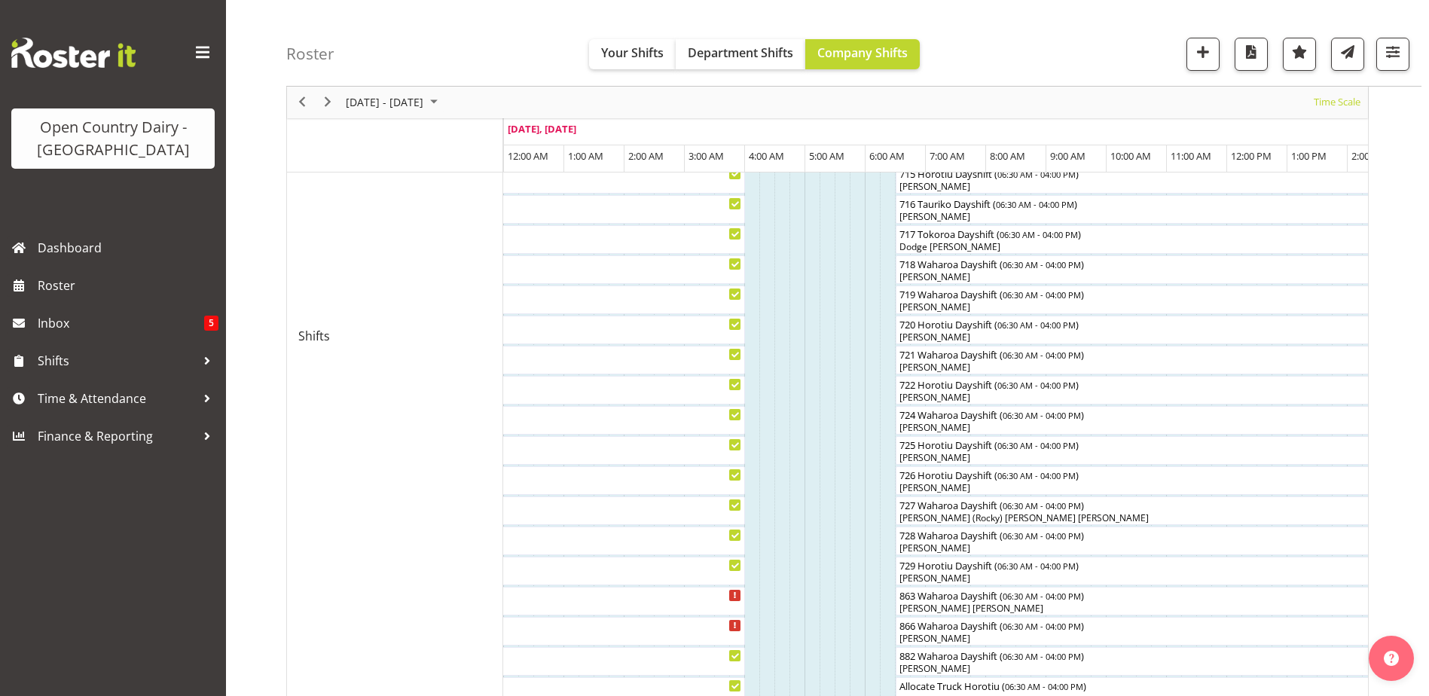
scroll to position [678, 0]
